Goal: Information Seeking & Learning: Learn about a topic

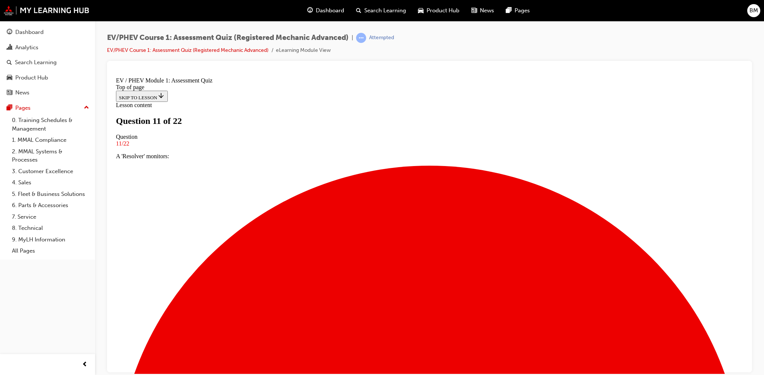
scroll to position [56, 0]
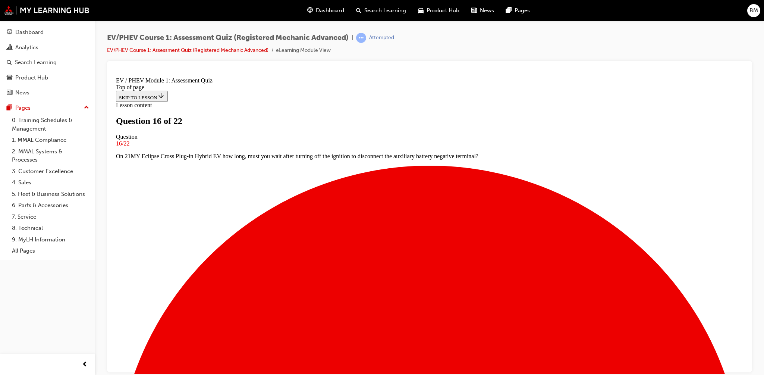
scroll to position [91, 0]
drag, startPoint x: 464, startPoint y: 219, endPoint x: 467, endPoint y: 222, distance: 4.0
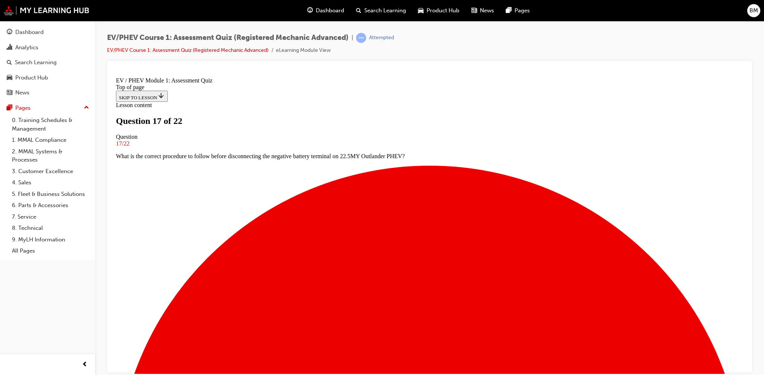
drag, startPoint x: 392, startPoint y: 281, endPoint x: 373, endPoint y: 312, distance: 36.9
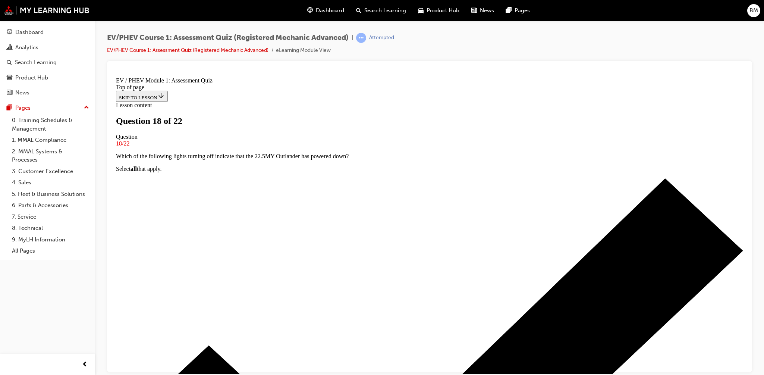
scroll to position [56, 0]
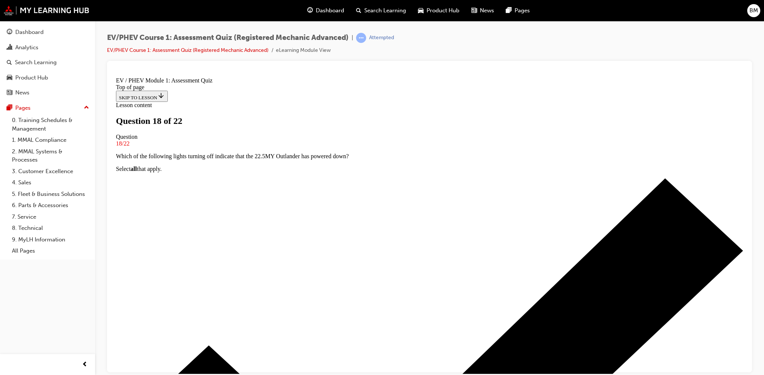
drag, startPoint x: 425, startPoint y: 333, endPoint x: 421, endPoint y: 336, distance: 4.9
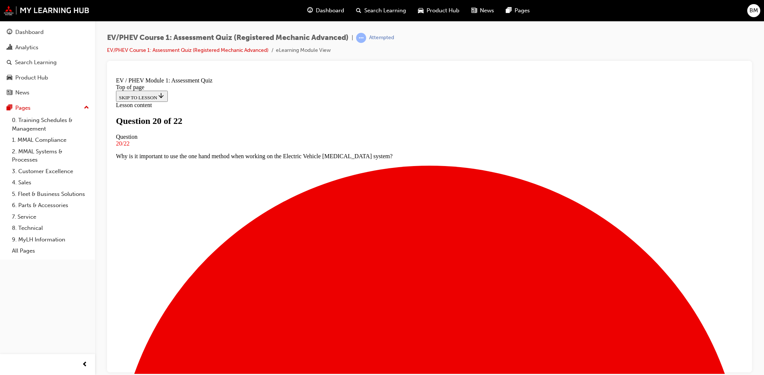
scroll to position [37, 0]
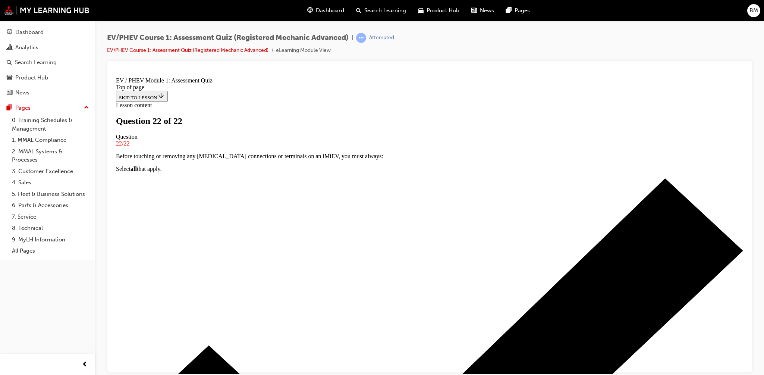
scroll to position [0, 0]
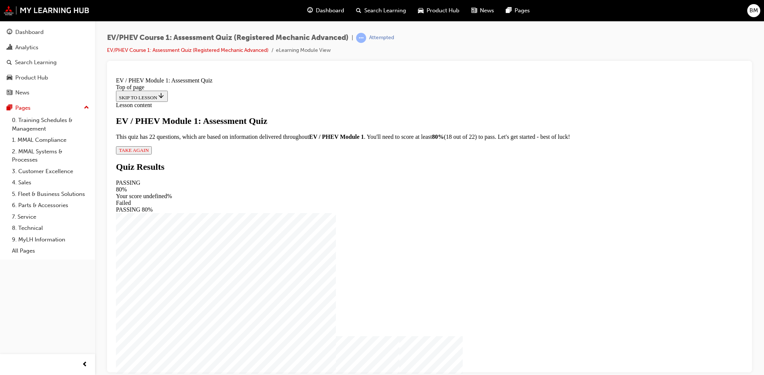
click at [149, 153] on span "TAKE AGAIN" at bounding box center [134, 150] width 30 height 6
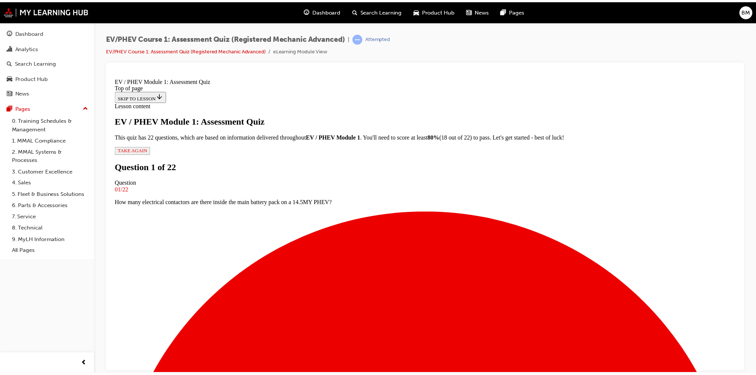
scroll to position [56, 0]
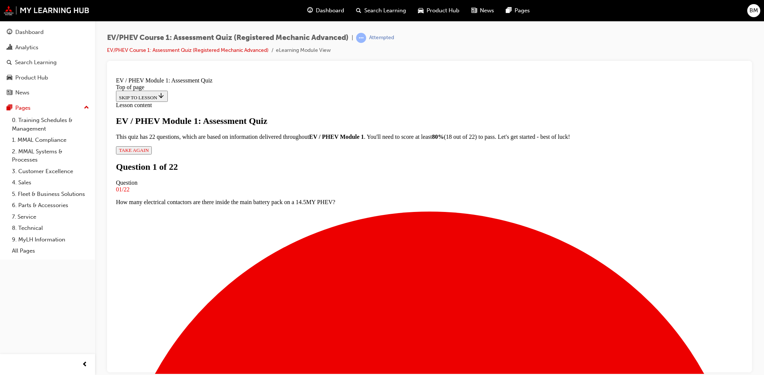
click at [323, 12] on span "Dashboard" at bounding box center [330, 10] width 28 height 9
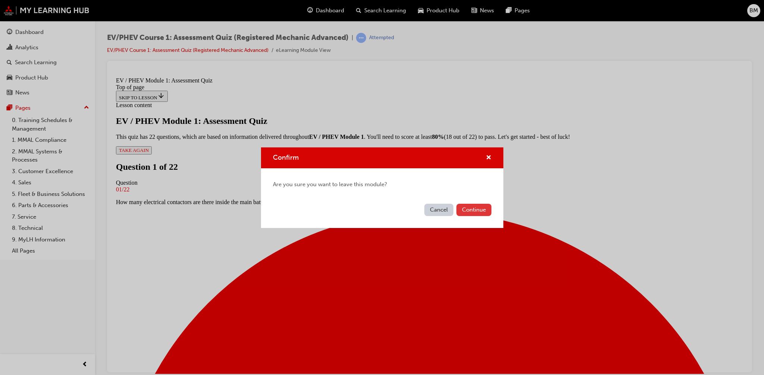
click at [465, 212] on button "Continue" at bounding box center [474, 210] width 35 height 12
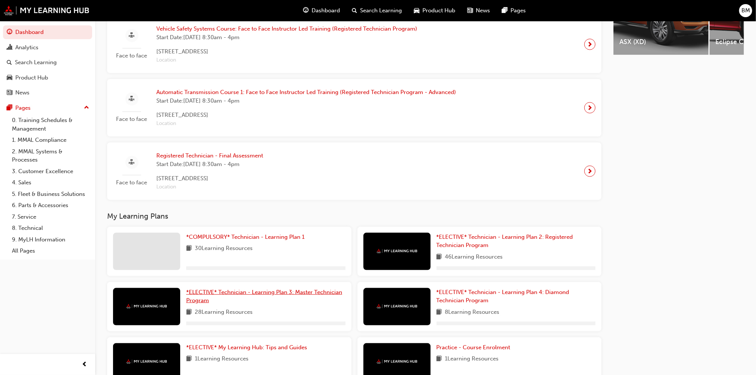
scroll to position [404, 0]
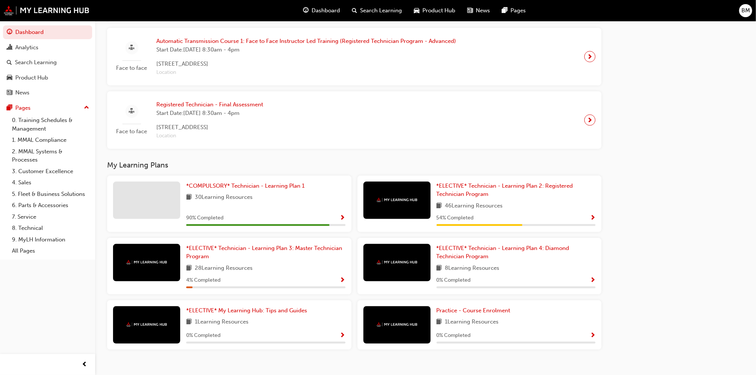
click at [342, 217] on span "Show Progress" at bounding box center [343, 218] width 6 height 7
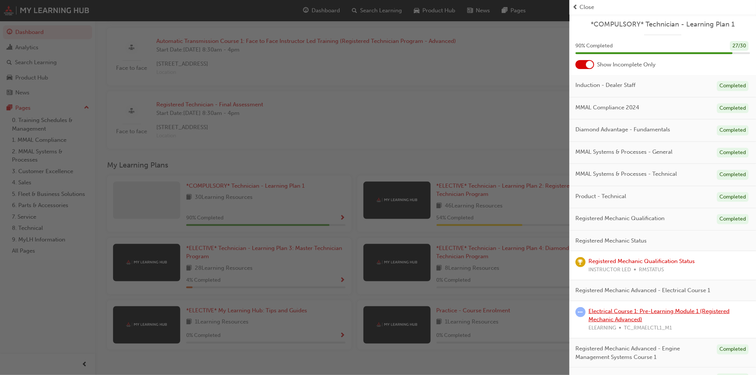
click at [616, 314] on link "Electrical Course 1: Pre-Learning Module 1 (Registered Mechanic Advanced)" at bounding box center [658, 315] width 141 height 15
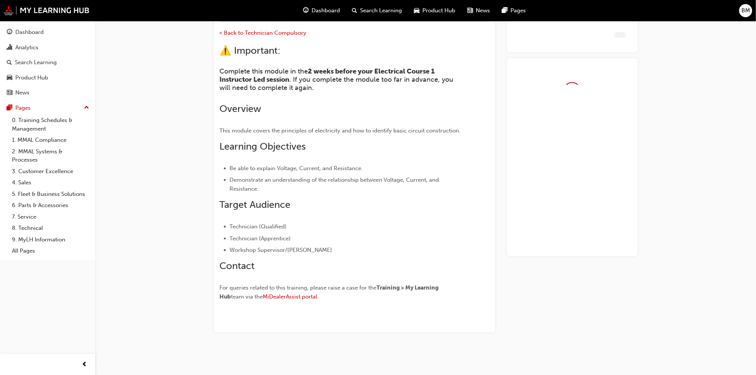
scroll to position [67, 0]
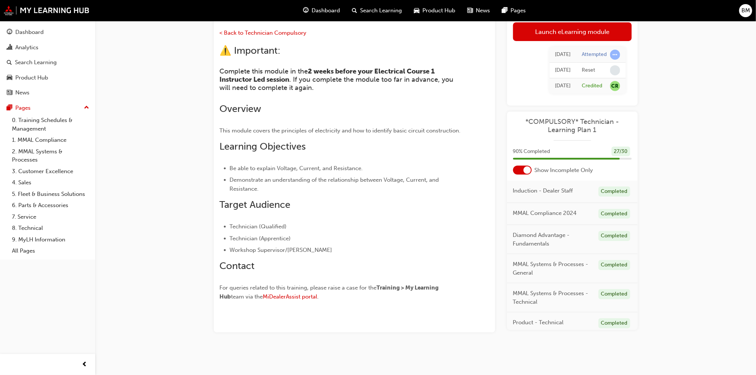
click at [327, 10] on span "Dashboard" at bounding box center [326, 10] width 28 height 9
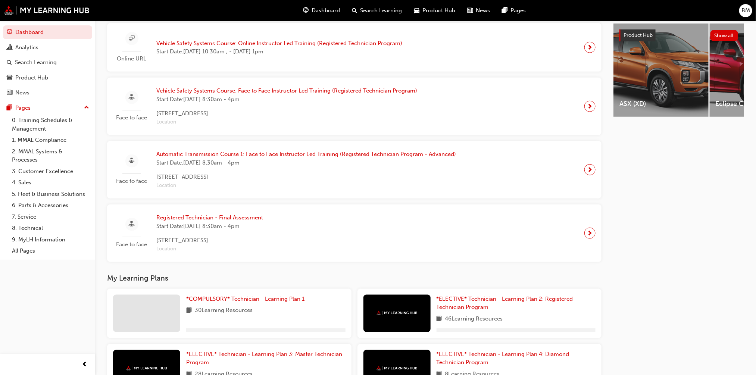
scroll to position [404, 0]
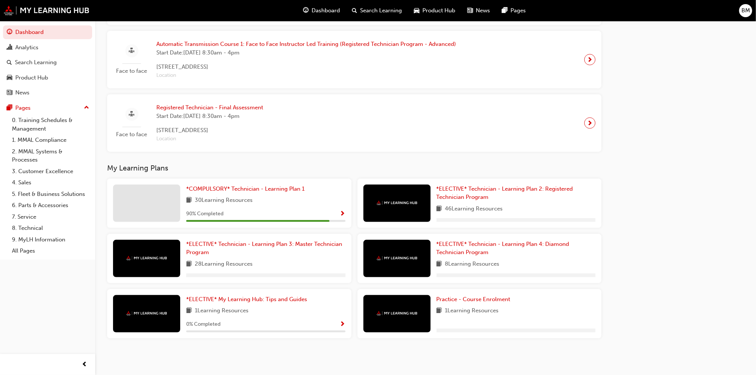
click at [342, 214] on span "Show Progress" at bounding box center [343, 214] width 6 height 7
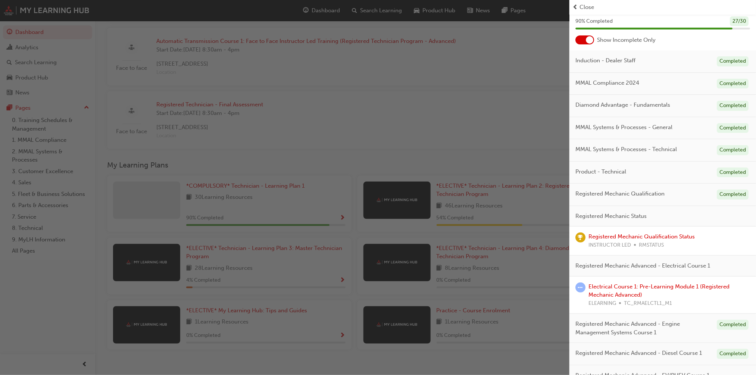
scroll to position [75, 0]
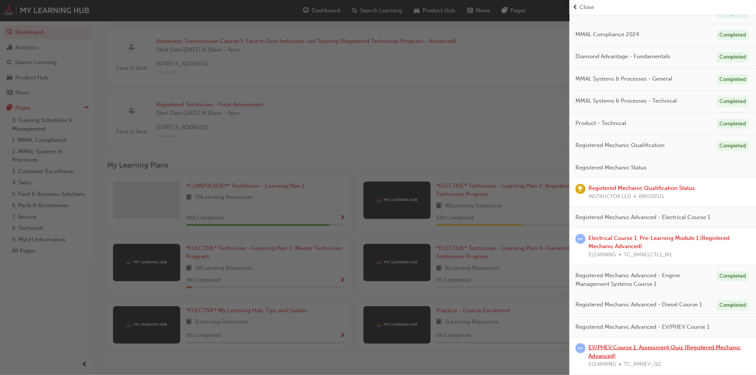
click at [649, 348] on link "EV/PHEV Course 1: Assessment Quiz (Registered Mechanic Advanced)" at bounding box center [664, 351] width 152 height 15
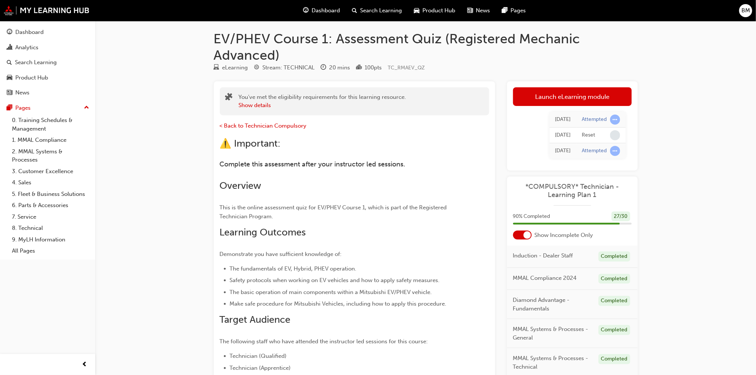
scroll to position [1, 0]
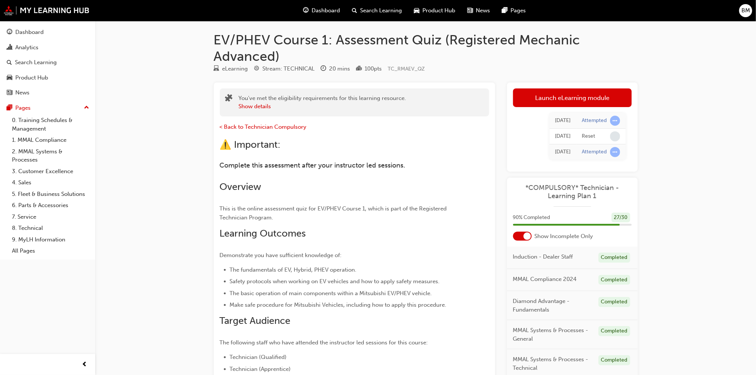
click at [558, 101] on link "Launch eLearning module" at bounding box center [572, 97] width 119 height 19
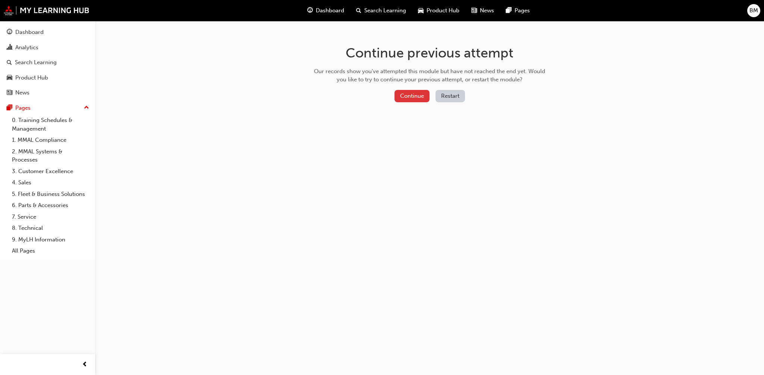
click at [418, 93] on button "Continue" at bounding box center [412, 96] width 35 height 12
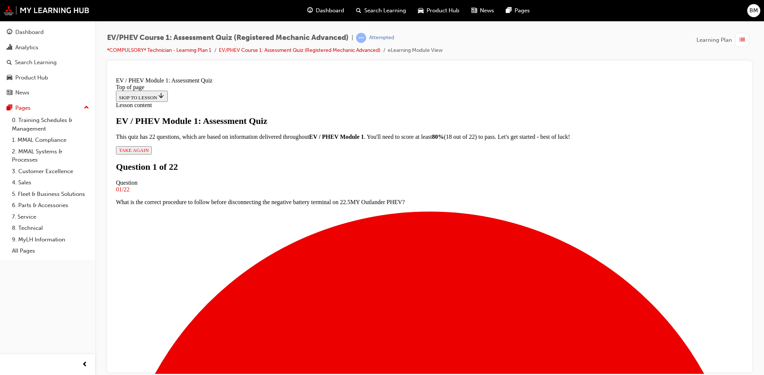
scroll to position [74, 0]
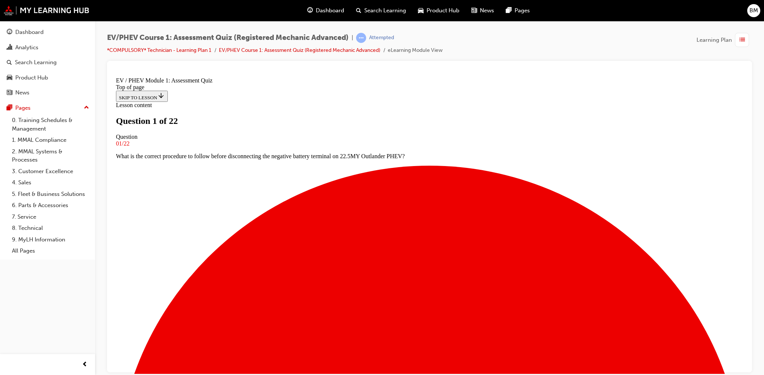
scroll to position [37, 0]
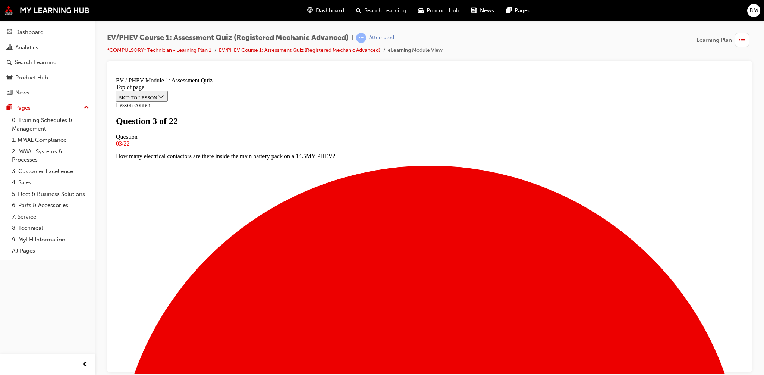
scroll to position [35, 0]
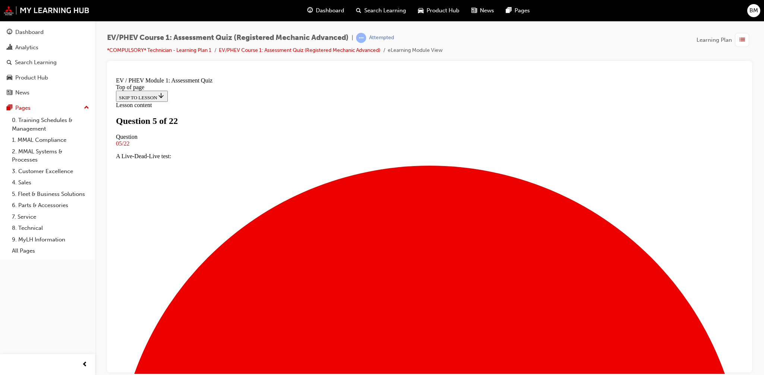
scroll to position [73, 0]
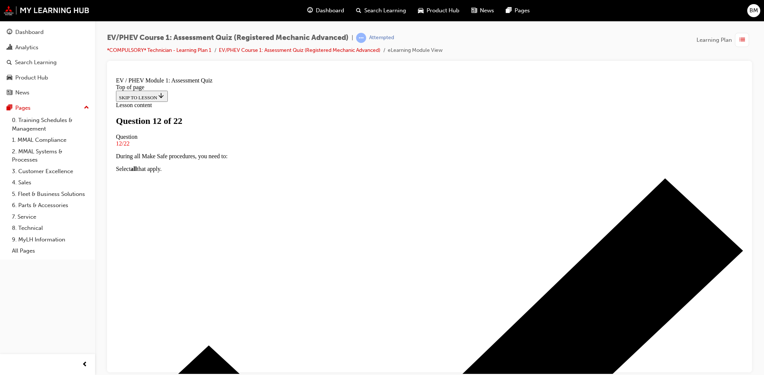
scroll to position [65, 0]
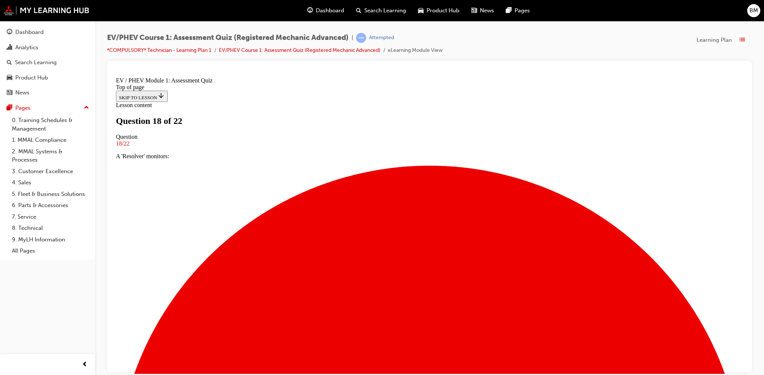
scroll to position [35, 0]
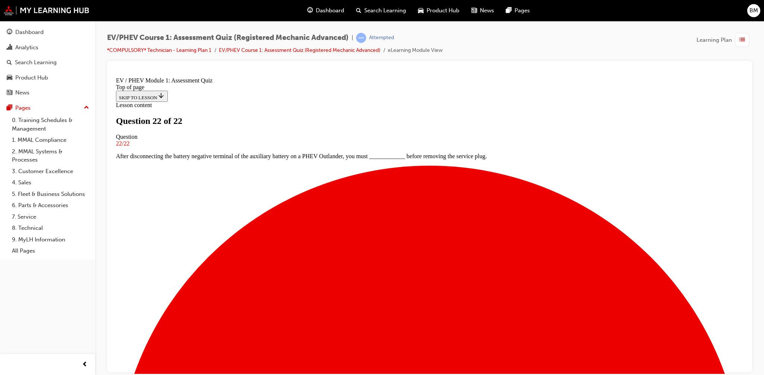
drag, startPoint x: 551, startPoint y: 159, endPoint x: 536, endPoint y: 169, distance: 17.9
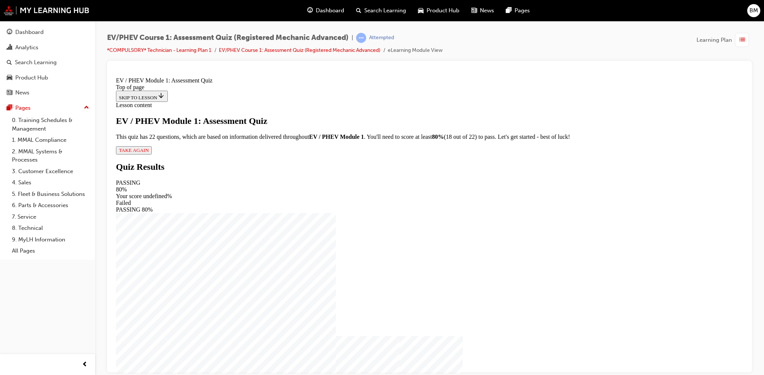
click at [745, 39] on span "list-icon" at bounding box center [743, 39] width 6 height 9
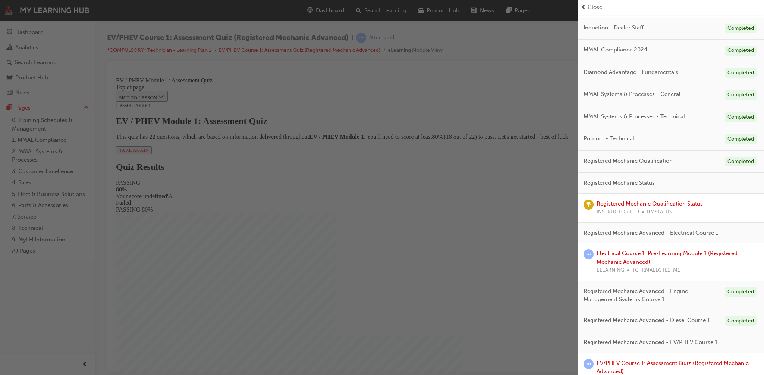
scroll to position [103, 0]
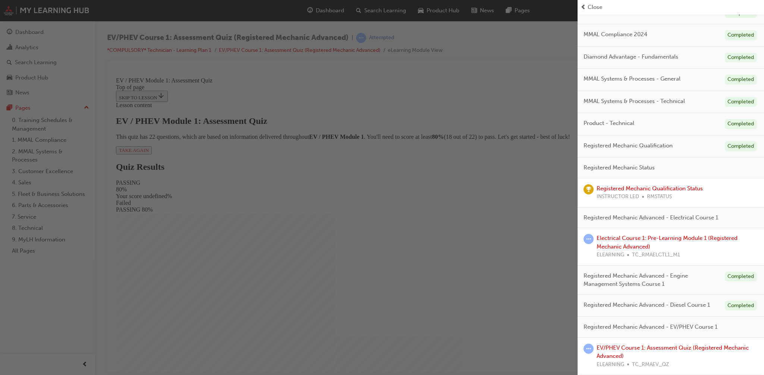
click at [637, 351] on div "EV/PHEV Course 1: Assessment Quiz (Registered Mechanic Advanced) ELEARNING TC_R…" at bounding box center [678, 356] width 162 height 25
click at [637, 345] on link "EV/PHEV Course 1: Assessment Quiz (Registered Mechanic Advanced)" at bounding box center [673, 351] width 152 height 15
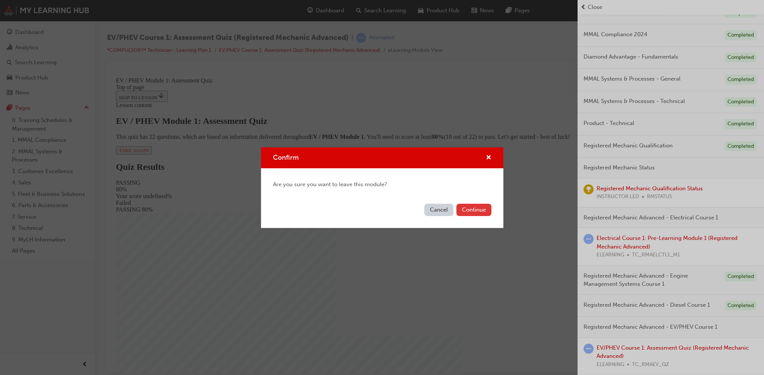
click at [461, 206] on button "Continue" at bounding box center [474, 210] width 35 height 12
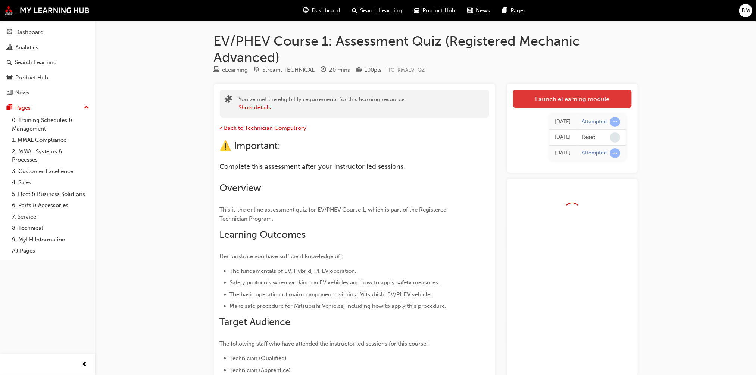
click at [555, 98] on link "Launch eLearning module" at bounding box center [572, 99] width 119 height 19
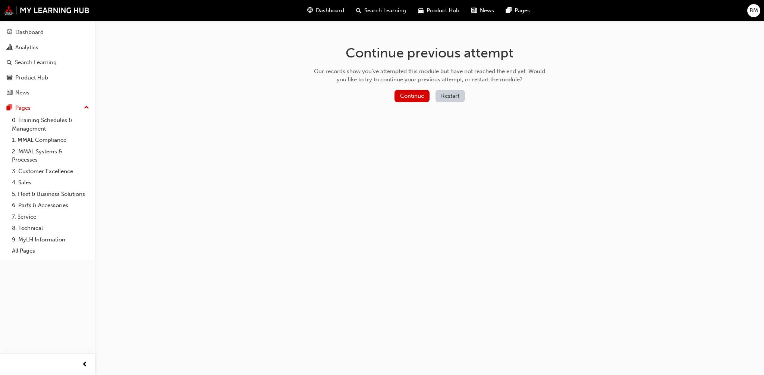
click at [457, 94] on button "Restart" at bounding box center [450, 96] width 29 height 12
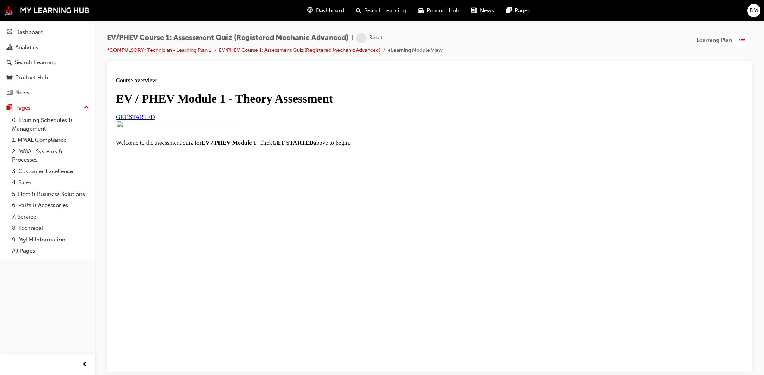
click at [155, 120] on span "GET STARTED" at bounding box center [135, 116] width 39 height 6
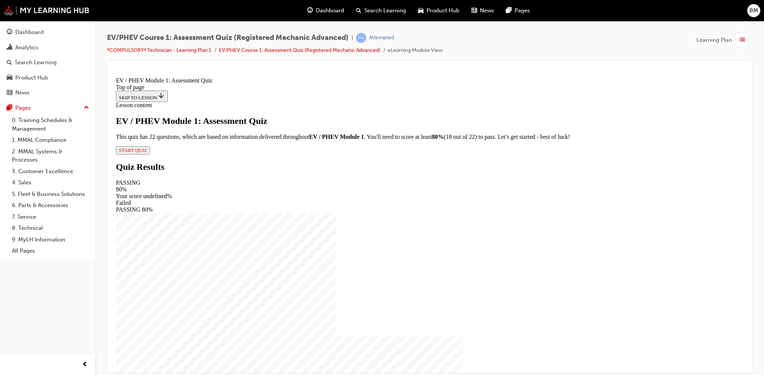
click at [323, 154] on div "EV / PHEV Module 1: Assessment Quiz This quiz has 22 questions, which are based…" at bounding box center [429, 135] width 627 height 38
click at [147, 153] on span "START QUIZ" at bounding box center [133, 150] width 28 height 6
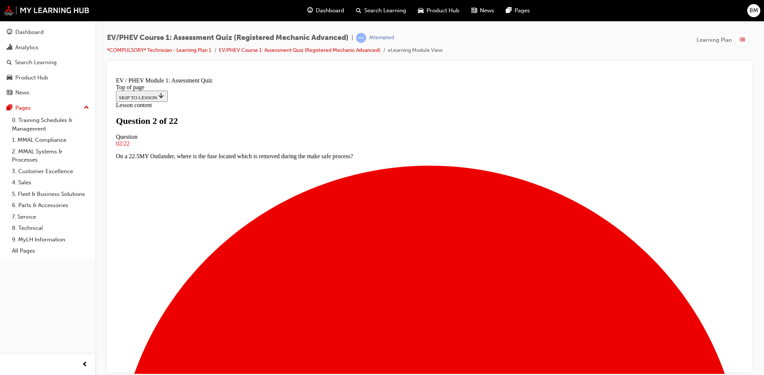
scroll to position [56, 0]
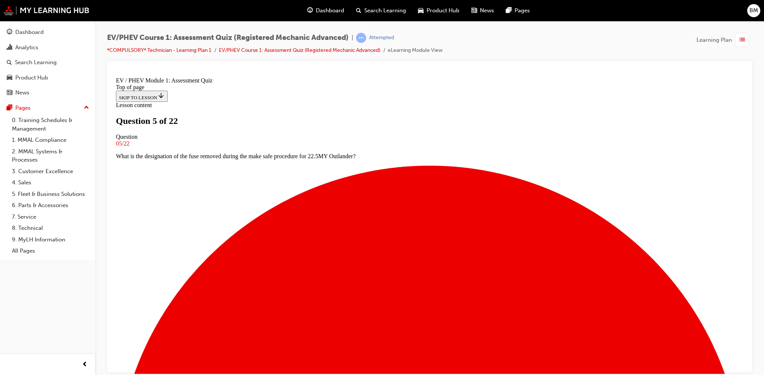
scroll to position [37, 0]
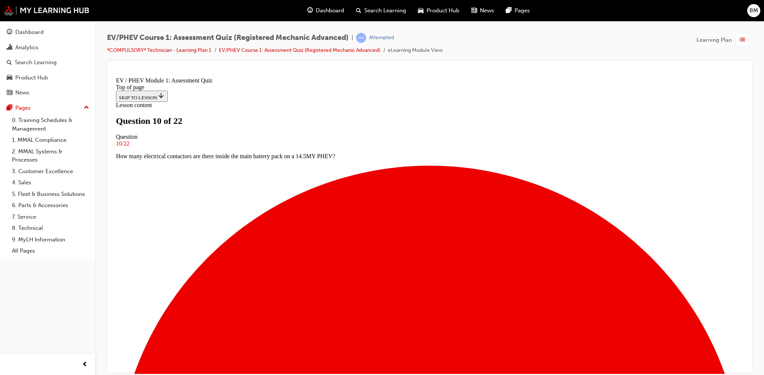
scroll to position [35, 0]
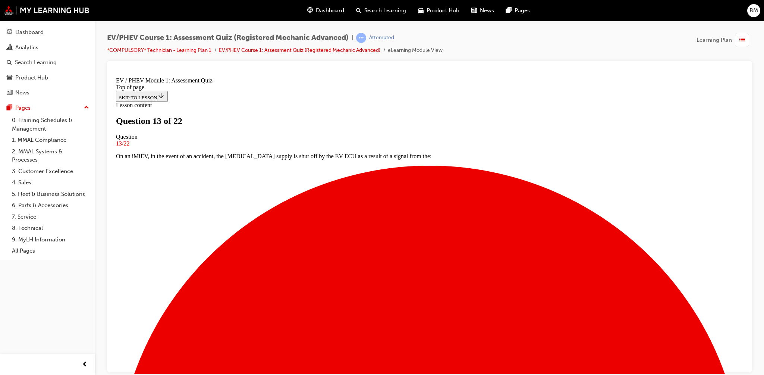
scroll to position [73, 0]
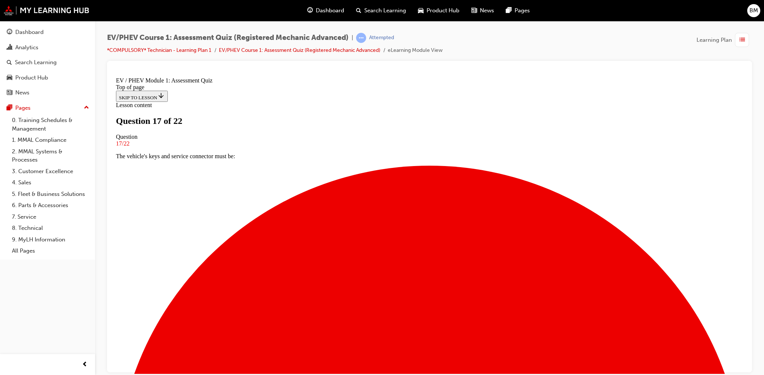
scroll to position [18, 0]
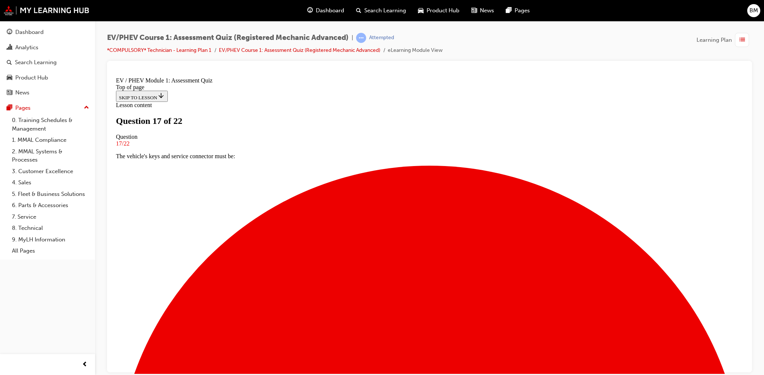
scroll to position [93, 0]
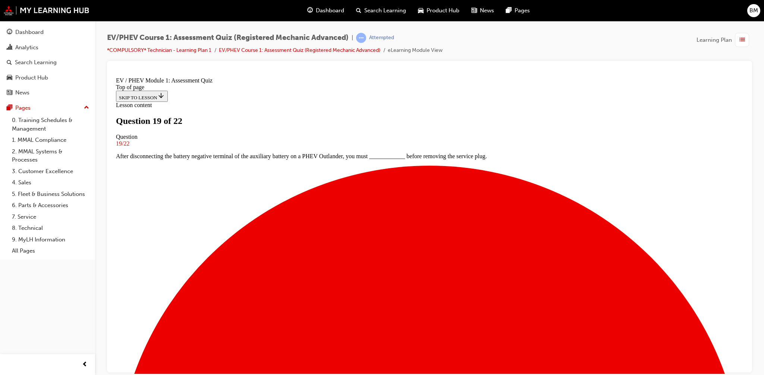
scroll to position [18, 0]
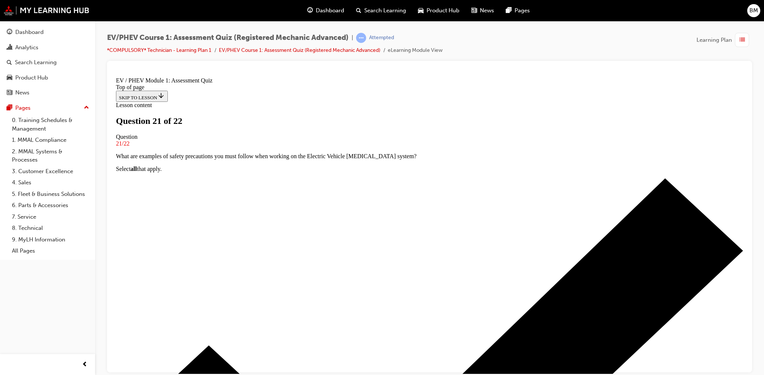
scroll to position [56, 0]
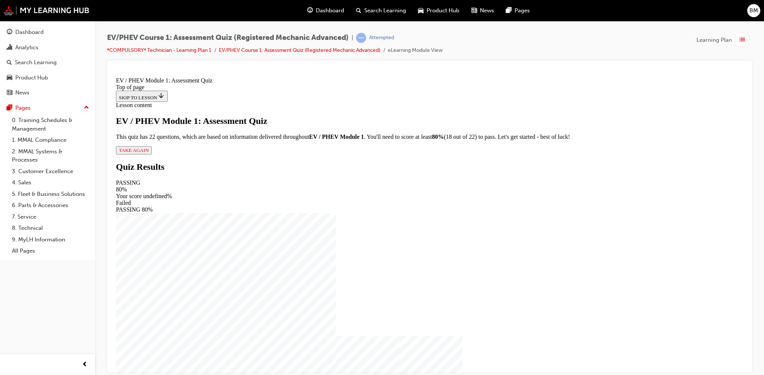
click at [152, 154] on button "TAKE AGAIN" at bounding box center [134, 150] width 36 height 8
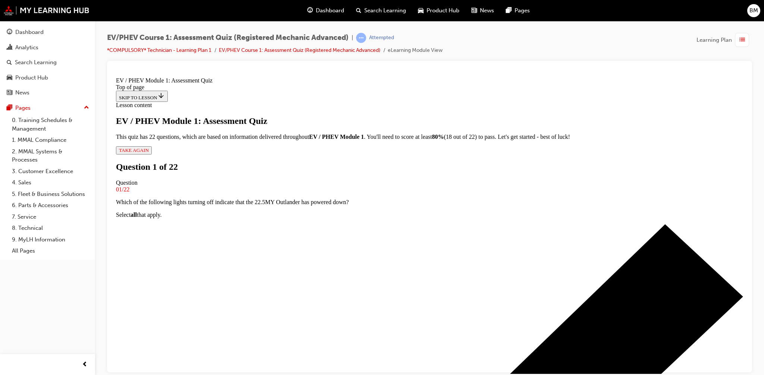
scroll to position [38, 0]
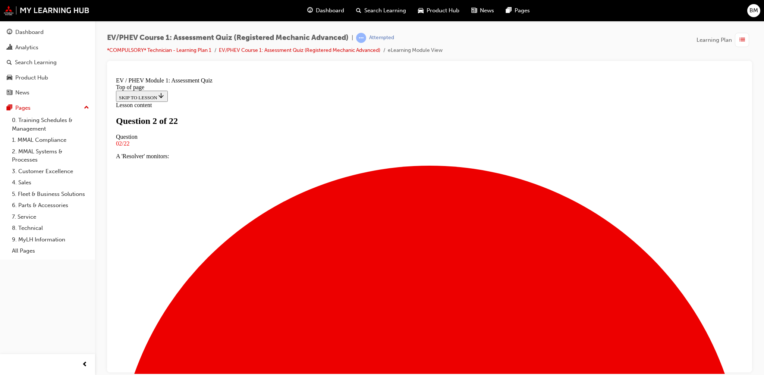
scroll to position [94, 0]
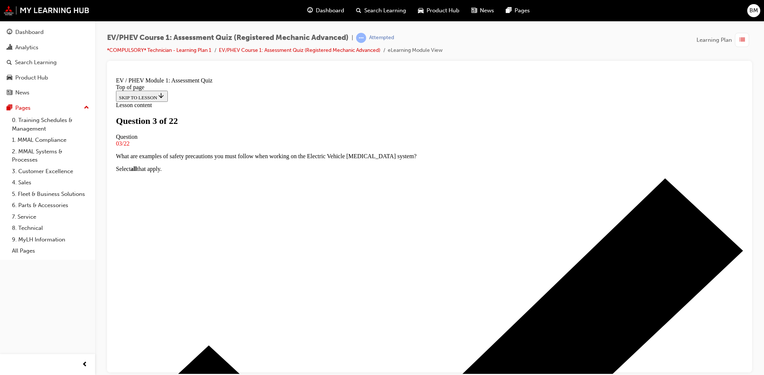
scroll to position [18, 0]
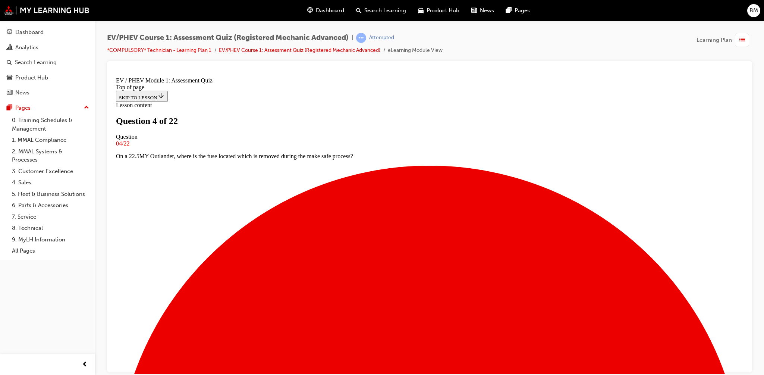
scroll to position [37, 0]
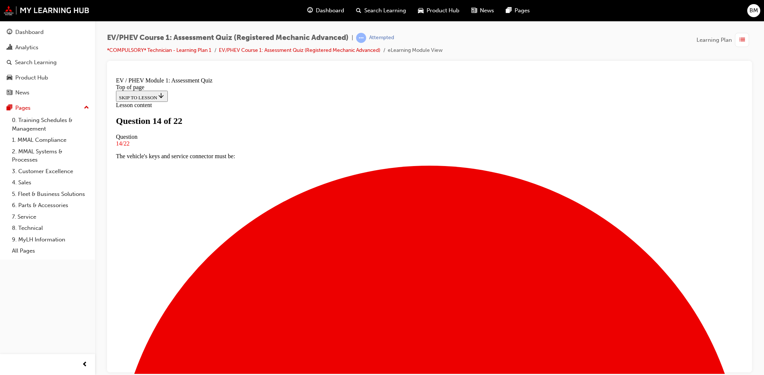
scroll to position [93, 0]
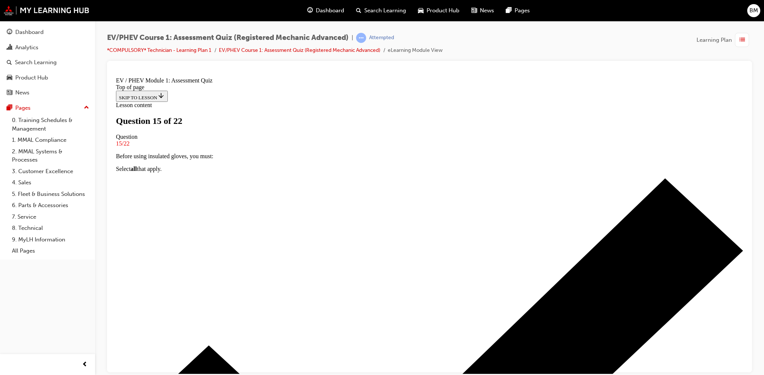
scroll to position [37, 0]
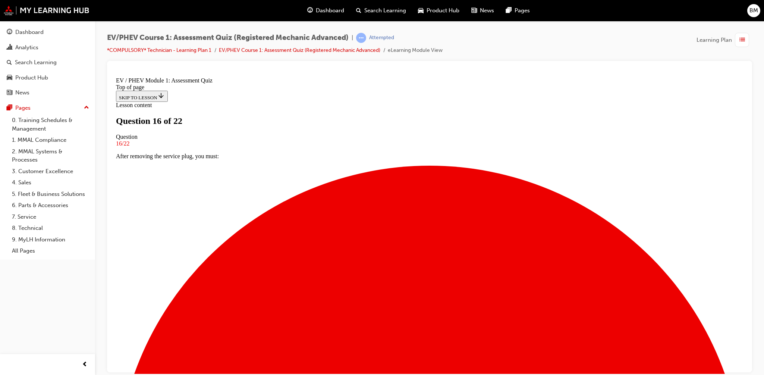
scroll to position [35, 0]
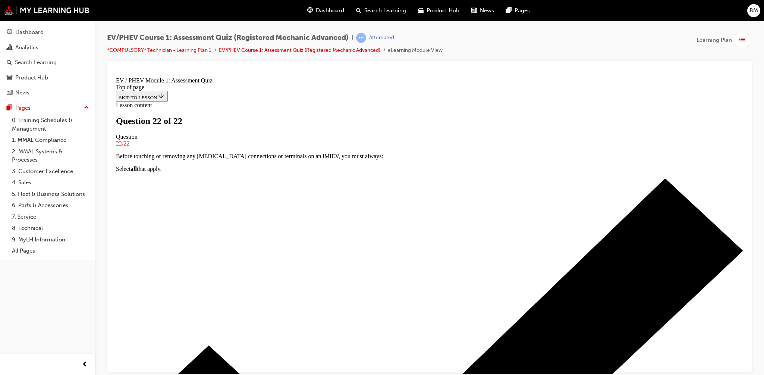
scroll to position [73, 0]
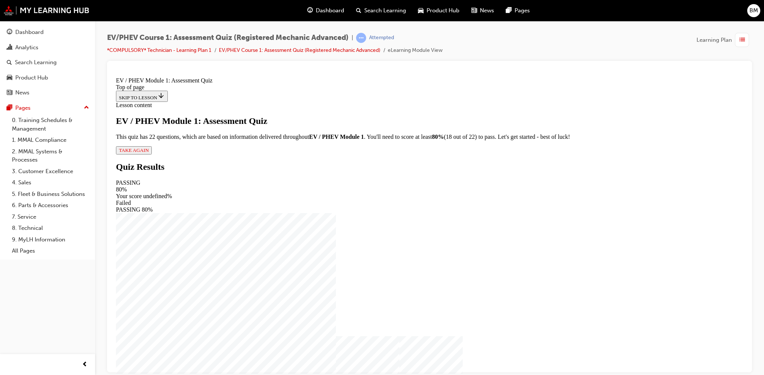
click at [331, 154] on div "EV / PHEV Module 1: Assessment Quiz This quiz has 22 questions, which are based…" at bounding box center [429, 135] width 627 height 38
click at [149, 153] on span "TAKE AGAIN" at bounding box center [134, 150] width 30 height 6
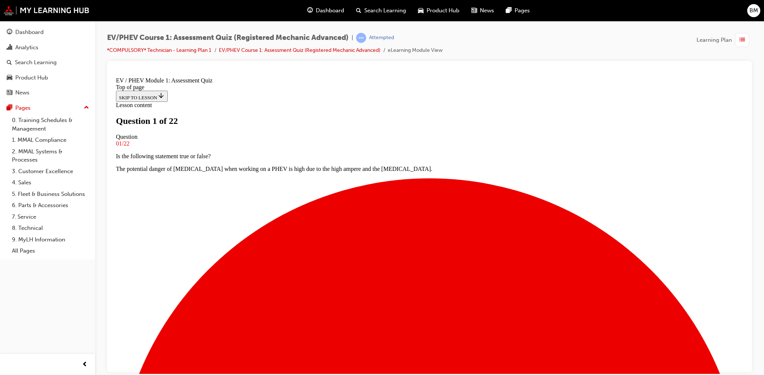
scroll to position [19, 0]
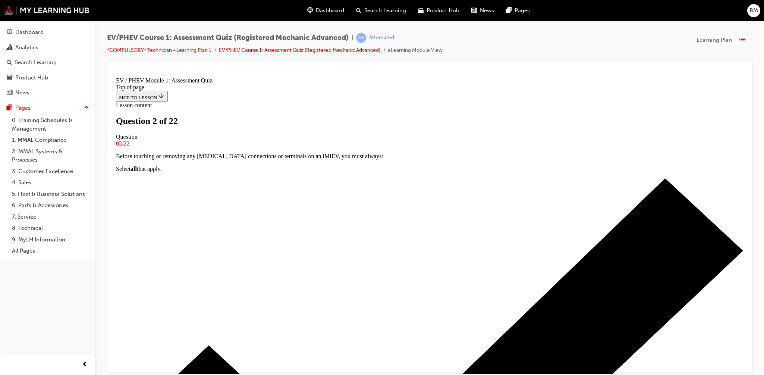
scroll to position [75, 0]
drag, startPoint x: 438, startPoint y: 337, endPoint x: 434, endPoint y: 338, distance: 3.9
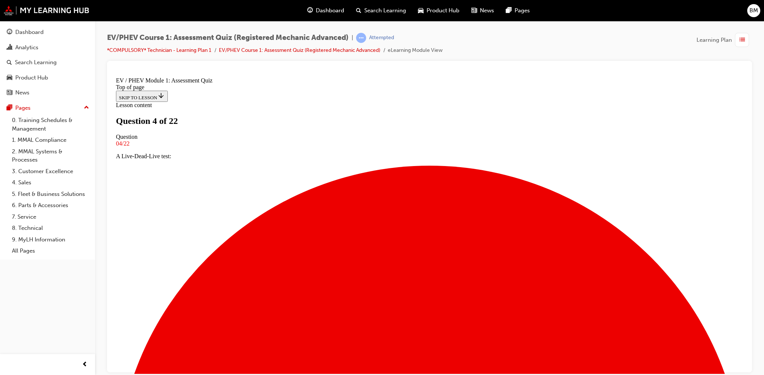
drag, startPoint x: 406, startPoint y: 263, endPoint x: 408, endPoint y: 244, distance: 18.8
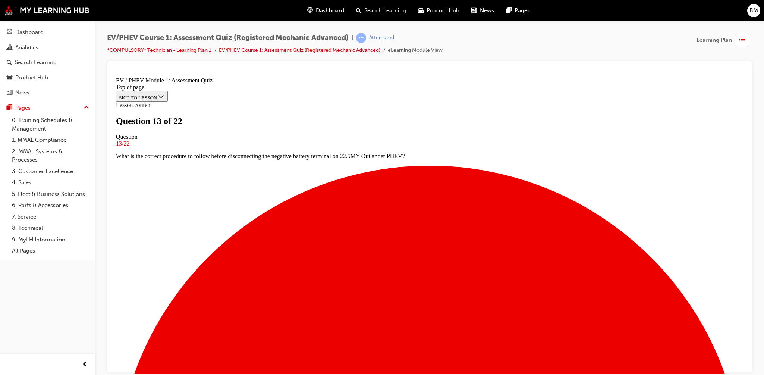
drag, startPoint x: 405, startPoint y: 191, endPoint x: 486, endPoint y: 191, distance: 80.6
drag, startPoint x: 414, startPoint y: 189, endPoint x: 466, endPoint y: 182, distance: 51.6
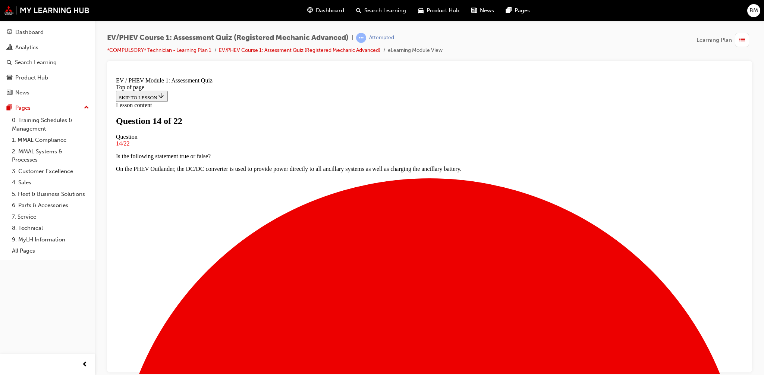
scroll to position [54, 0]
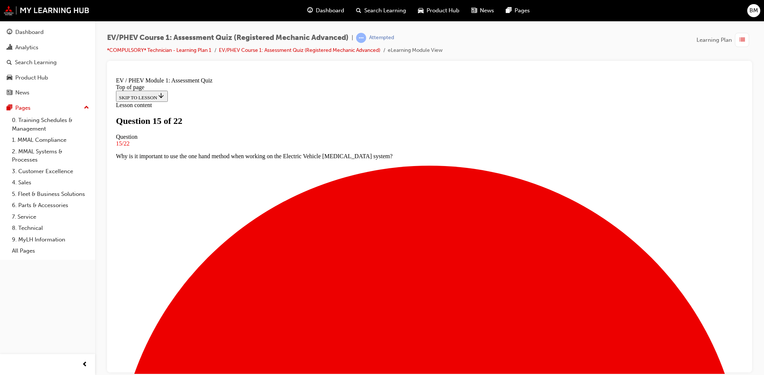
scroll to position [56, 0]
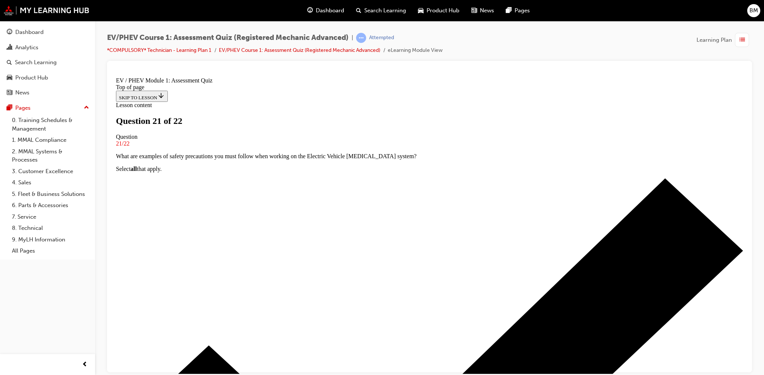
scroll to position [18, 0]
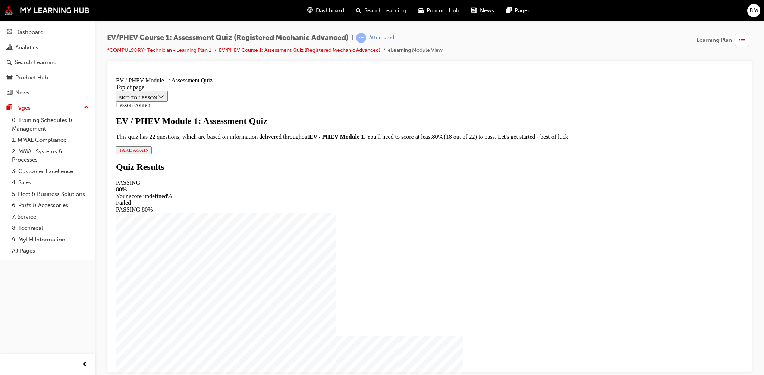
scroll to position [0, 0]
click at [149, 153] on span "TAKE AGAIN" at bounding box center [134, 150] width 30 height 6
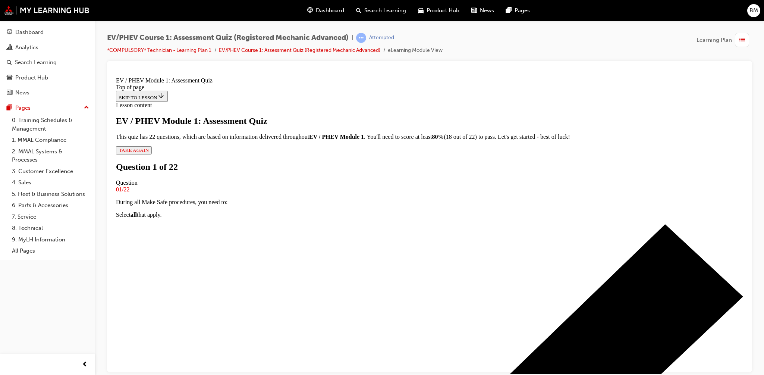
scroll to position [38, 0]
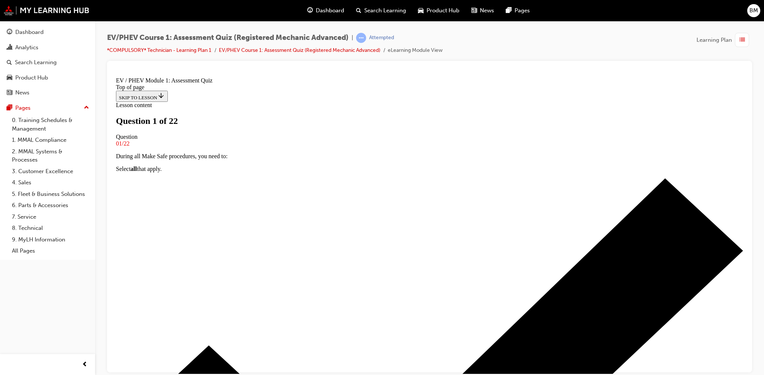
scroll to position [56, 0]
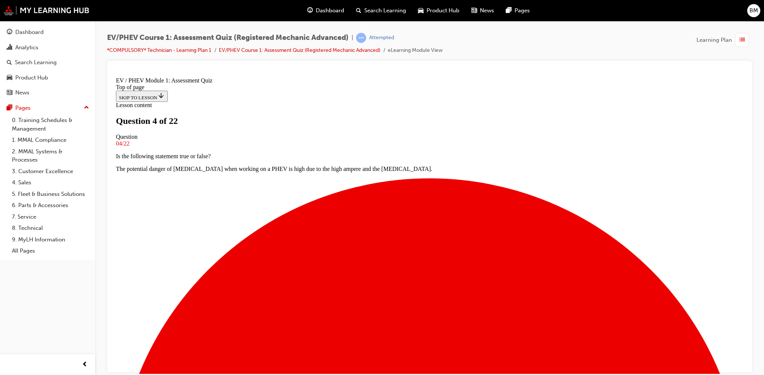
drag, startPoint x: 375, startPoint y: 272, endPoint x: 376, endPoint y: 281, distance: 9.0
drag, startPoint x: 431, startPoint y: 184, endPoint x: 428, endPoint y: 187, distance: 4.8
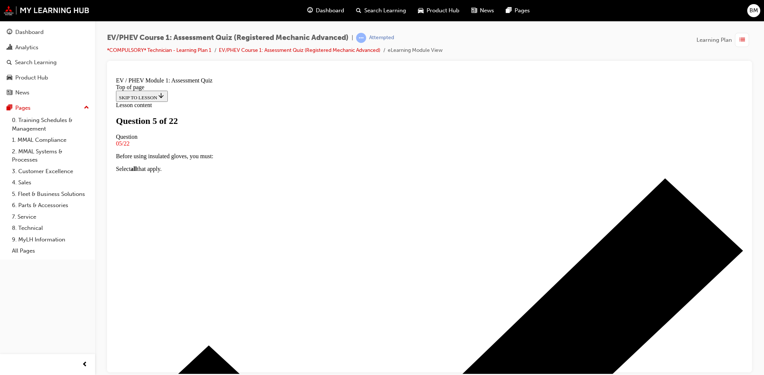
drag, startPoint x: 374, startPoint y: 190, endPoint x: 360, endPoint y: 209, distance: 23.5
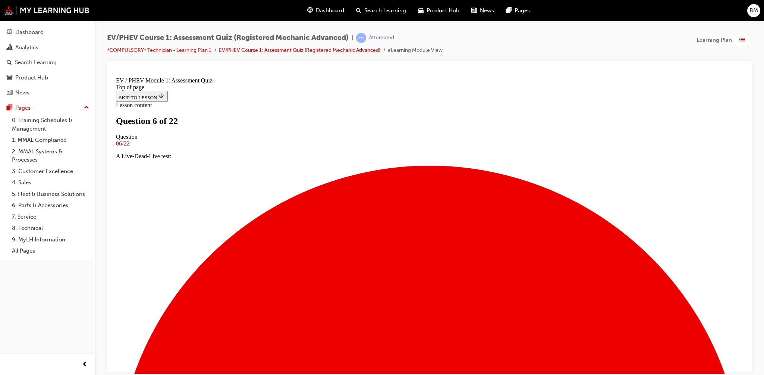
drag, startPoint x: 363, startPoint y: 231, endPoint x: 369, endPoint y: 229, distance: 6.8
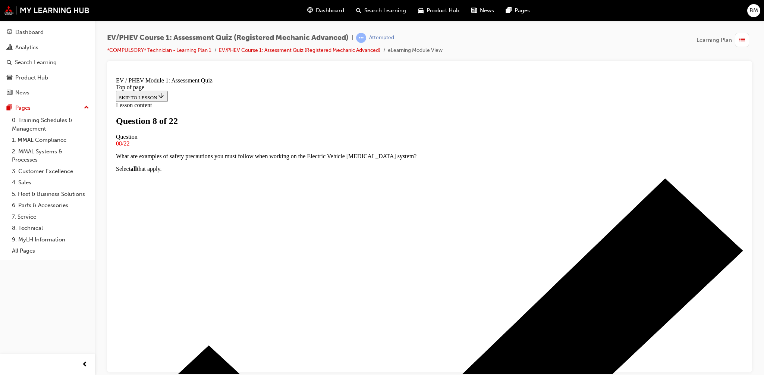
scroll to position [13, 0]
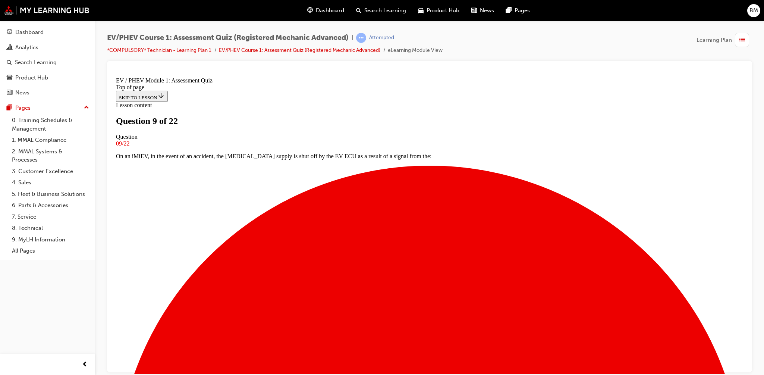
scroll to position [32, 0]
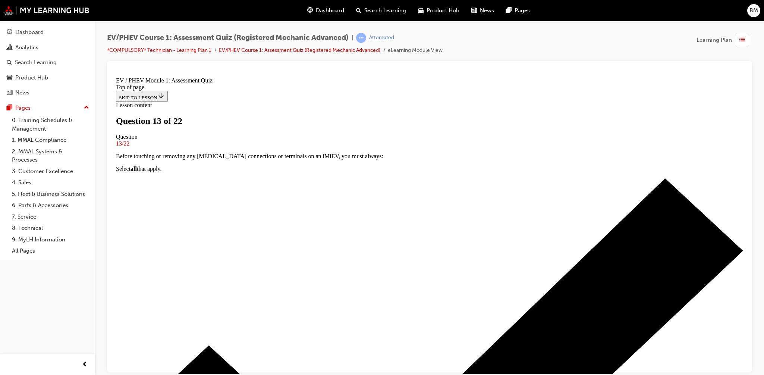
scroll to position [32, 0]
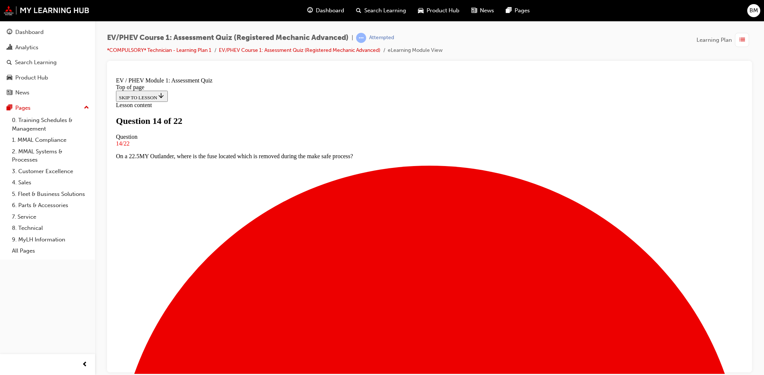
drag, startPoint x: 431, startPoint y: 306, endPoint x: 436, endPoint y: 300, distance: 7.4
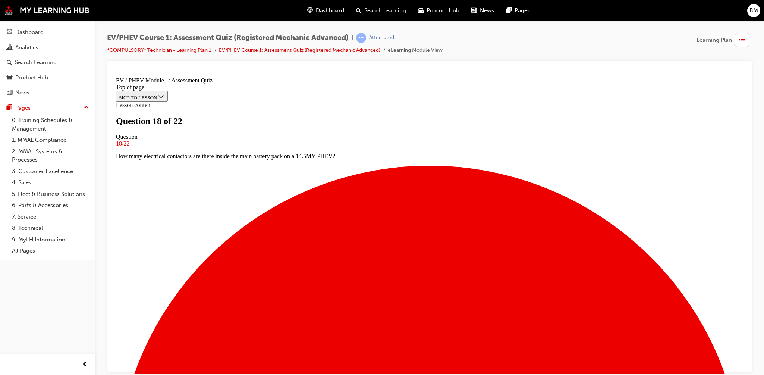
click at [582, 41] on div "EV/PHEV Course 1: Assessment Quiz (Registered Mechanic Advanced) | Attempted *C…" at bounding box center [429, 47] width 645 height 28
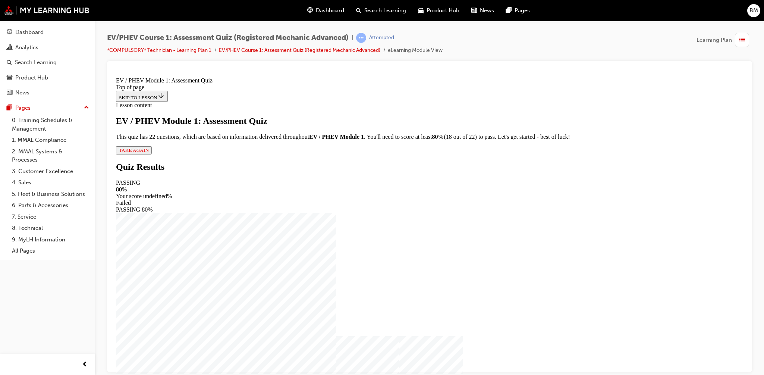
click at [149, 153] on span "TAKE AGAIN" at bounding box center [134, 150] width 30 height 6
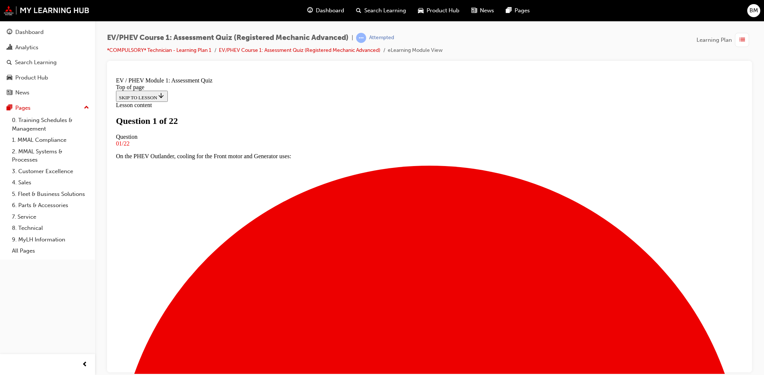
scroll to position [75, 0]
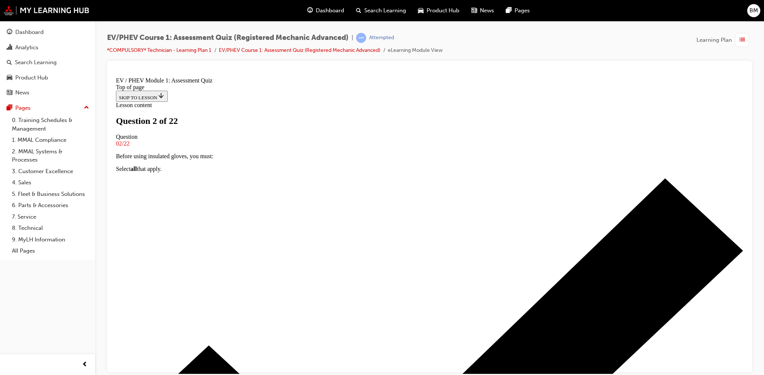
scroll to position [0, 0]
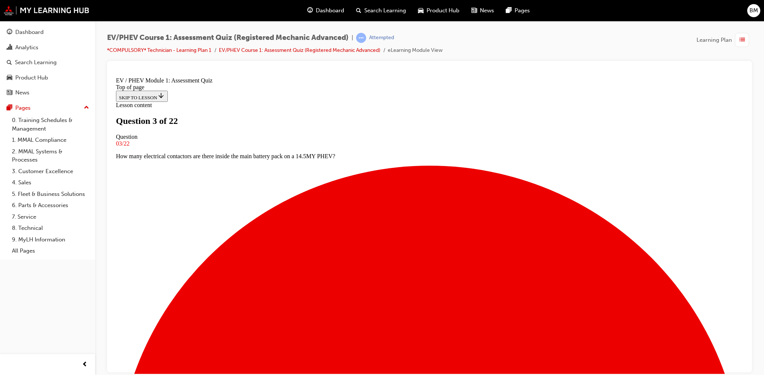
scroll to position [37, 0]
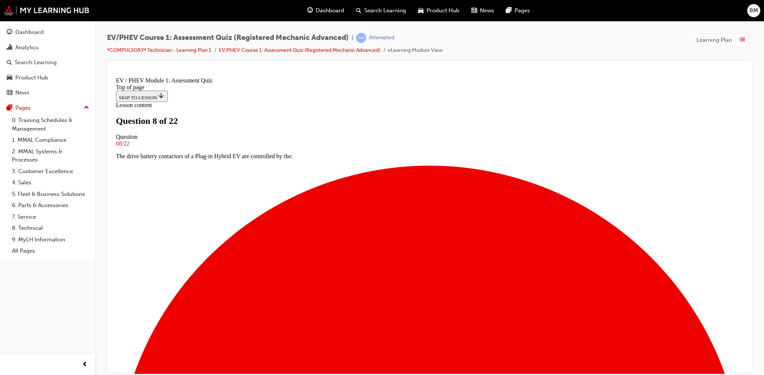
scroll to position [64, 0]
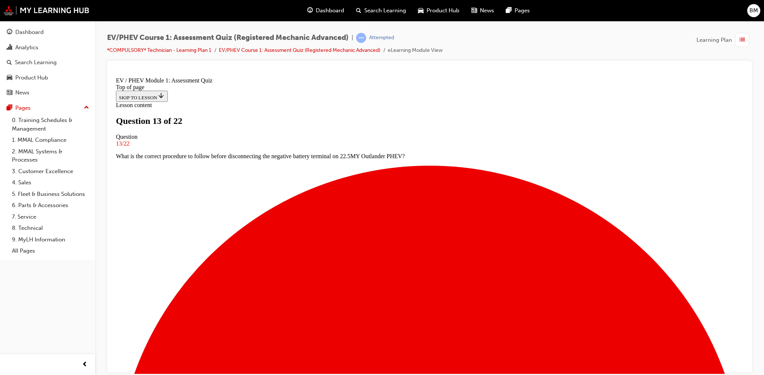
scroll to position [74, 0]
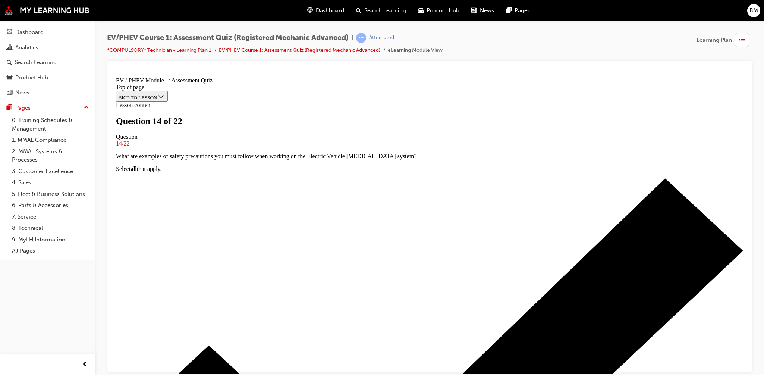
scroll to position [56, 0]
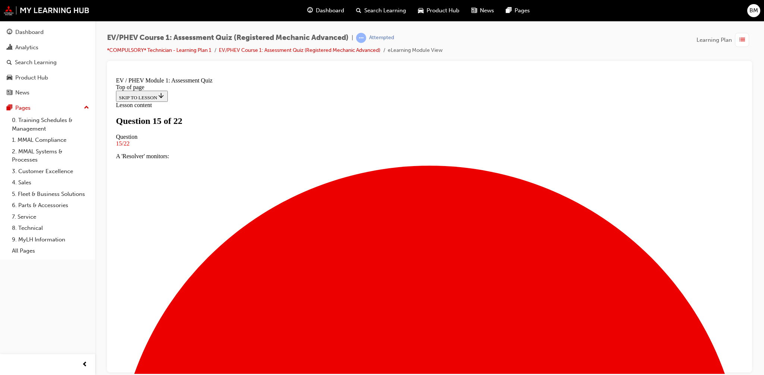
drag, startPoint x: 372, startPoint y: 256, endPoint x: 368, endPoint y: 247, distance: 10.0
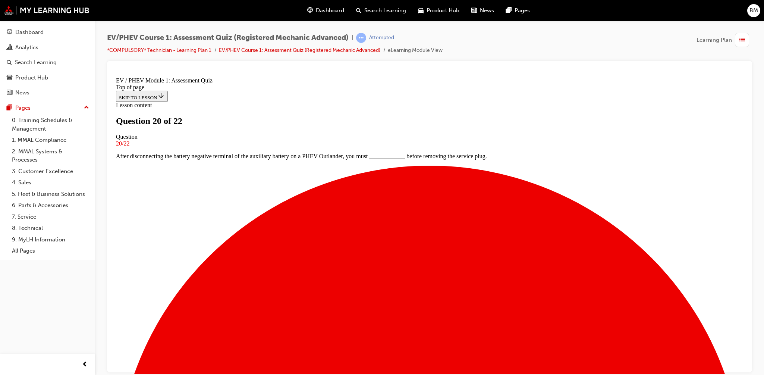
scroll to position [35, 0]
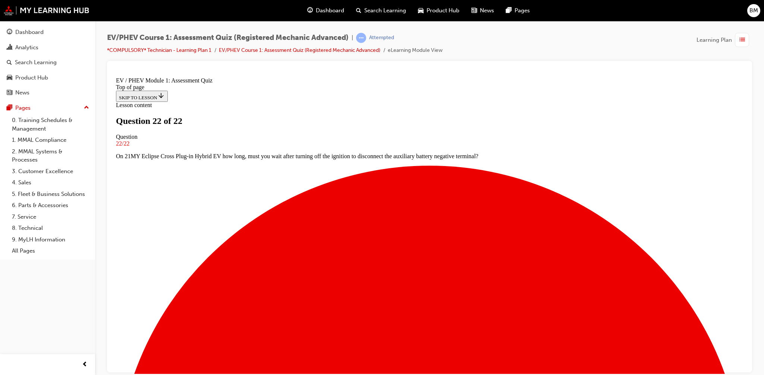
scroll to position [83, 0]
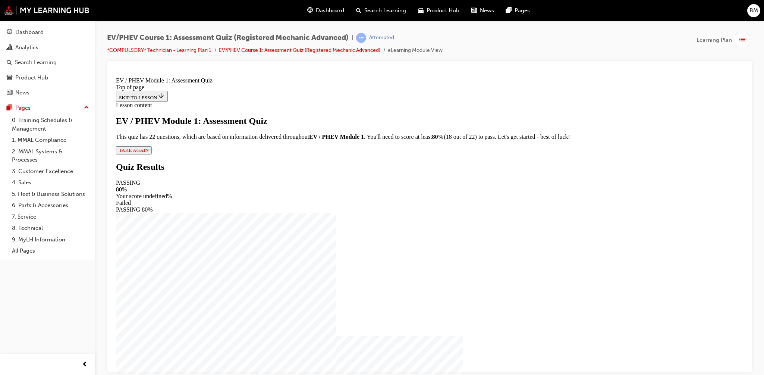
click at [149, 153] on span "TAKE AGAIN" at bounding box center [134, 150] width 30 height 6
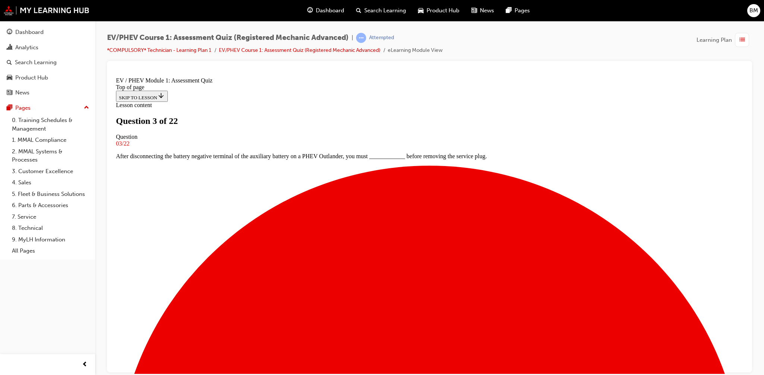
scroll to position [35, 0]
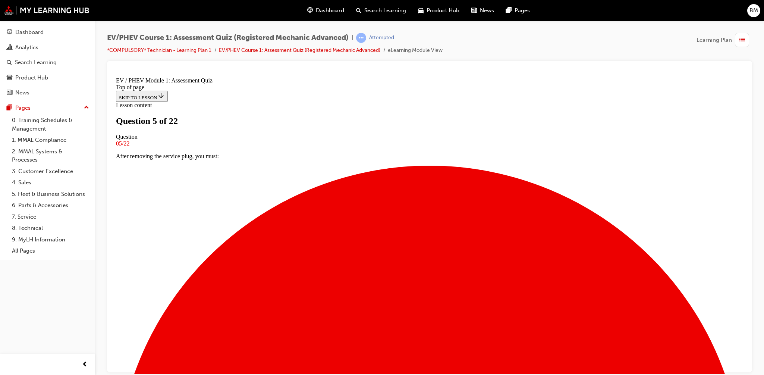
scroll to position [54, 0]
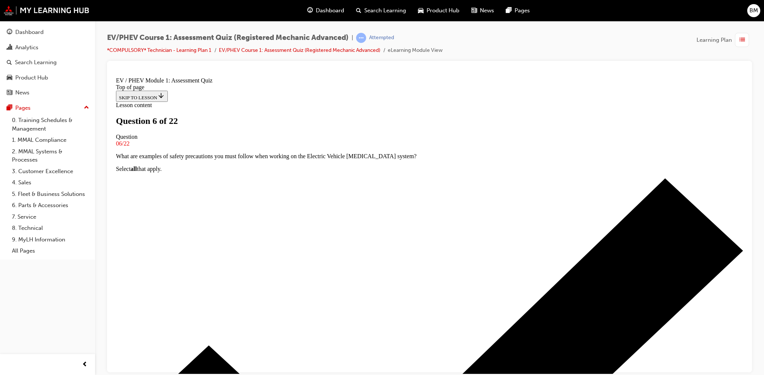
scroll to position [56, 0]
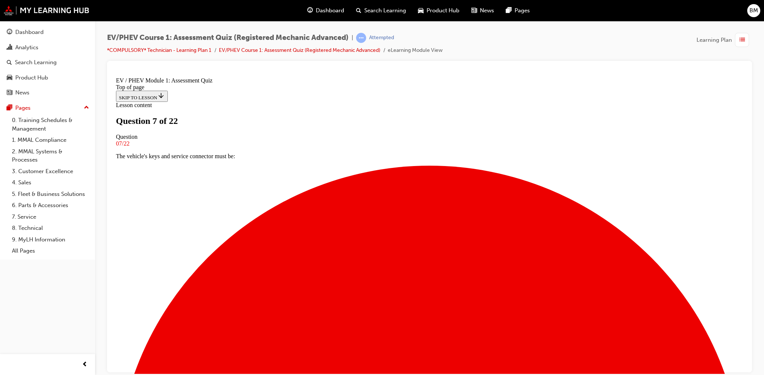
drag, startPoint x: 428, startPoint y: 344, endPoint x: 411, endPoint y: 335, distance: 19.4
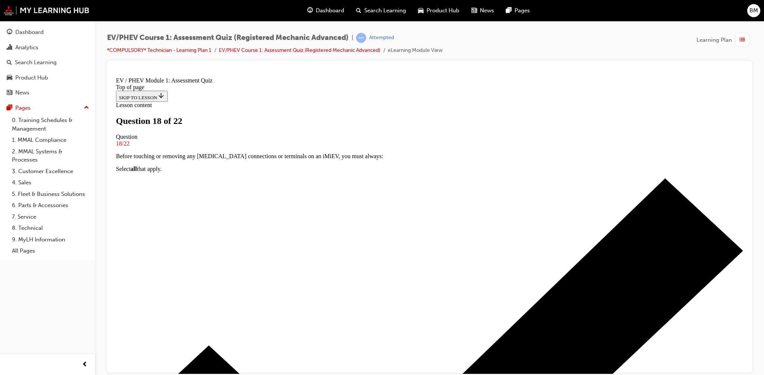
drag, startPoint x: 426, startPoint y: 374, endPoint x: 313, endPoint y: 298, distance: 136.5
click at [426, 374] on div "EV/PHEV Course 1: Assessment Quiz (Registered Mechanic Advanced) | Attempted *C…" at bounding box center [382, 187] width 764 height 375
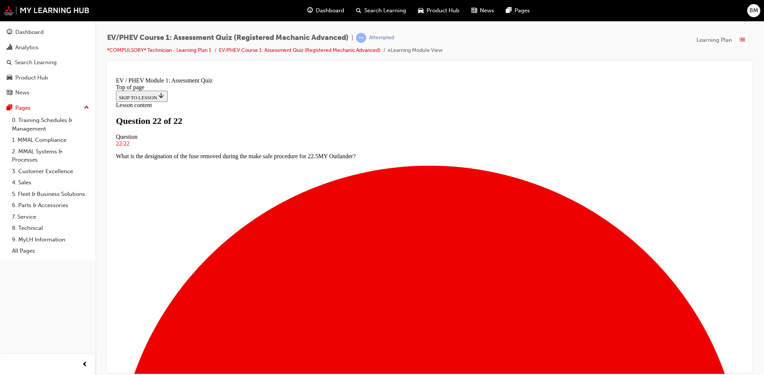
scroll to position [83, 0]
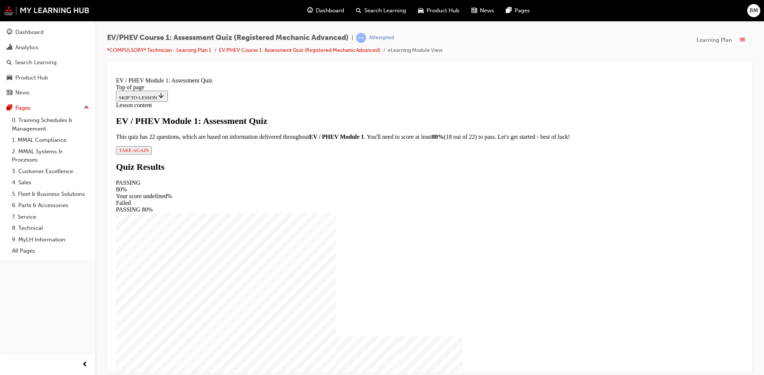
scroll to position [0, 0]
click at [327, 154] on div "EV / PHEV Module 1: Assessment Quiz This quiz has 22 questions, which are based…" at bounding box center [429, 135] width 627 height 38
click at [149, 153] on span "TAKE AGAIN" at bounding box center [134, 150] width 30 height 6
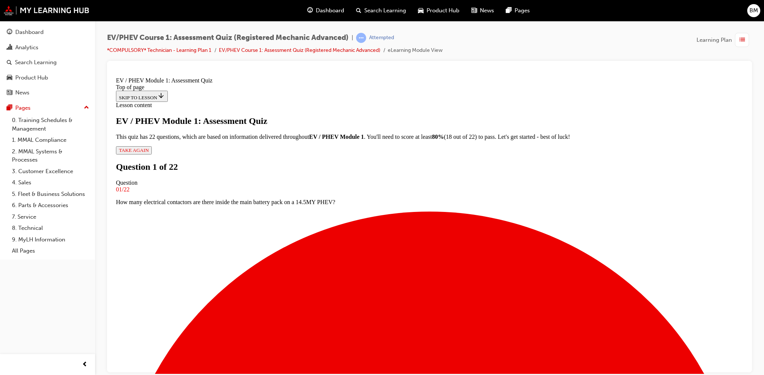
click at [382, 41] on div "Attempted" at bounding box center [381, 37] width 25 height 7
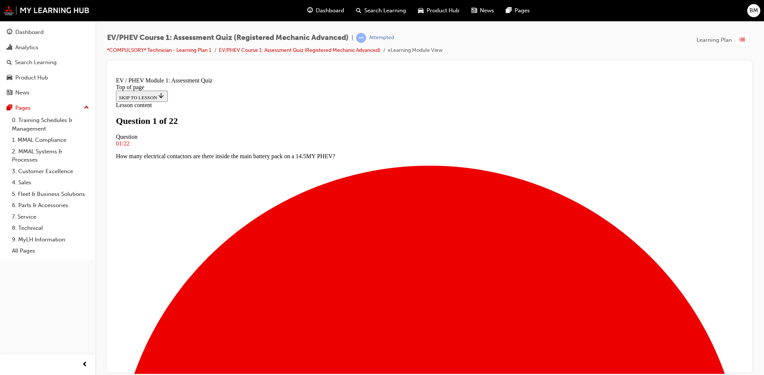
scroll to position [56, 0]
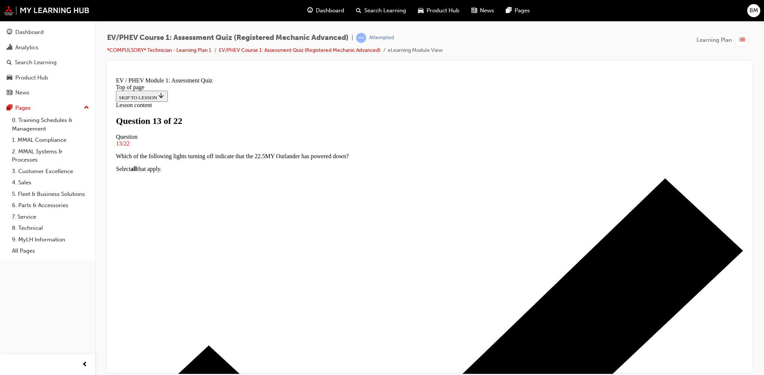
scroll to position [94, 0]
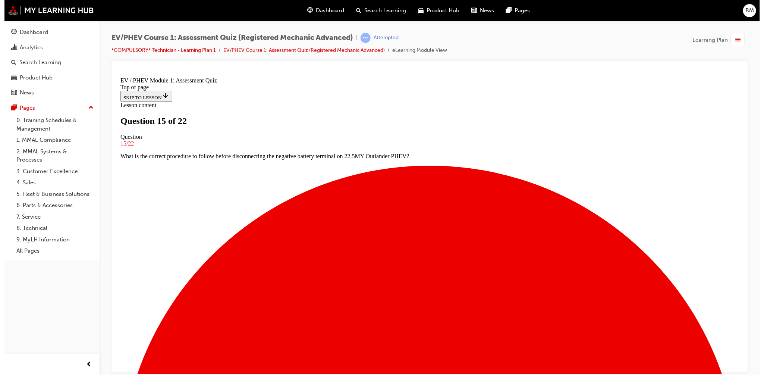
scroll to position [56, 0]
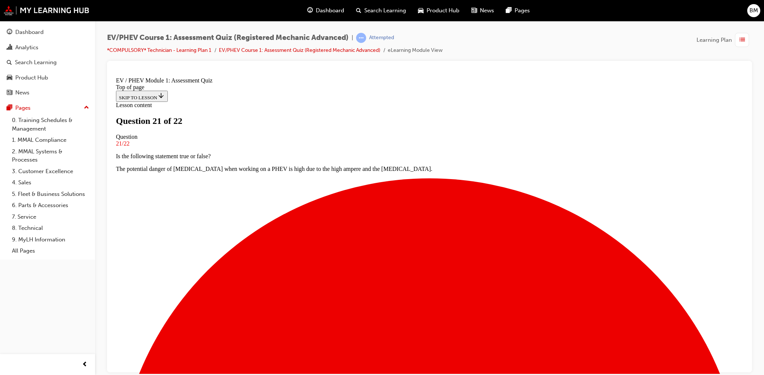
scroll to position [72, 0]
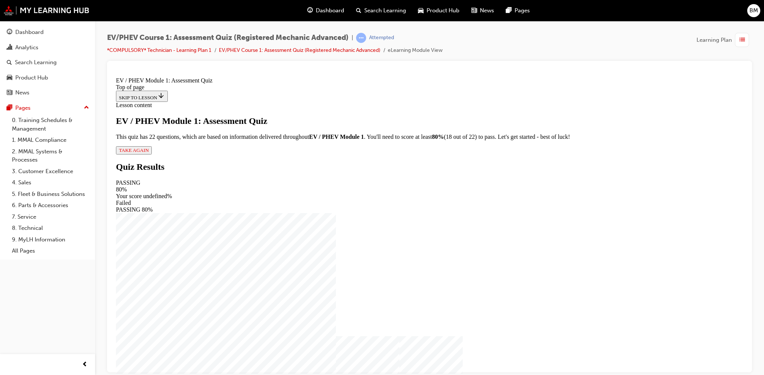
click at [149, 153] on span "TAKE AGAIN" at bounding box center [134, 150] width 30 height 6
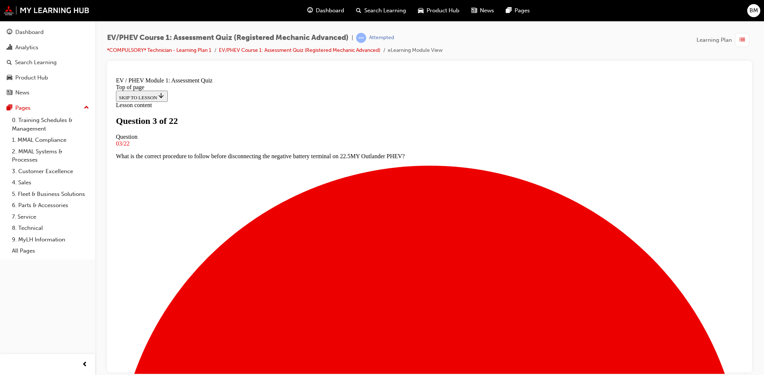
scroll to position [19, 0]
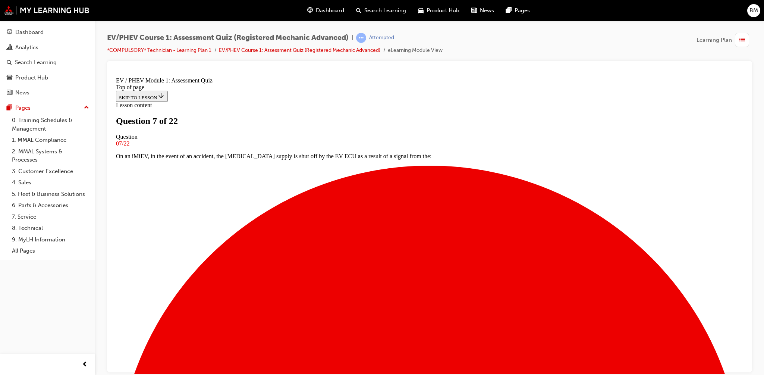
drag, startPoint x: 381, startPoint y: 339, endPoint x: 383, endPoint y: 330, distance: 9.6
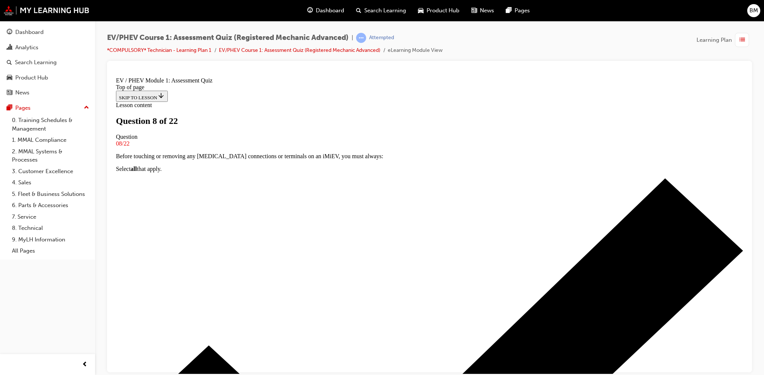
scroll to position [0, 0]
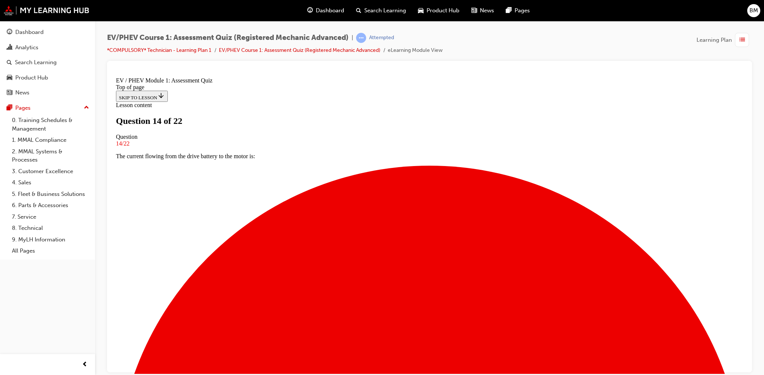
drag, startPoint x: 377, startPoint y: 258, endPoint x: 375, endPoint y: 242, distance: 16.5
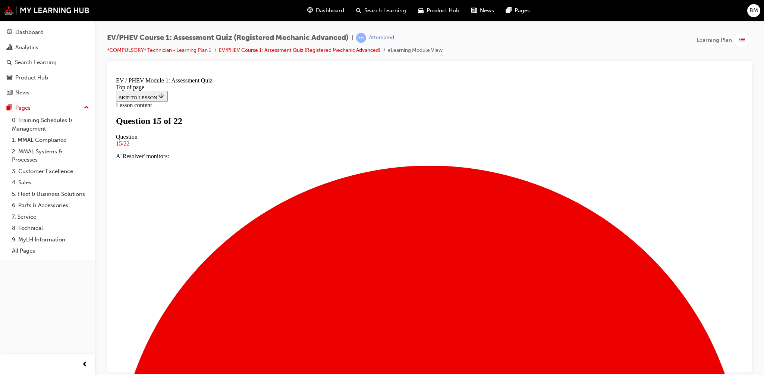
drag, startPoint x: 379, startPoint y: 202, endPoint x: 383, endPoint y: 242, distance: 40.4
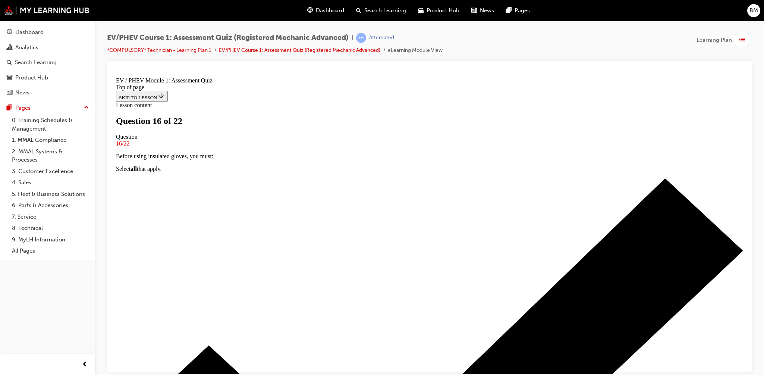
scroll to position [37, 0]
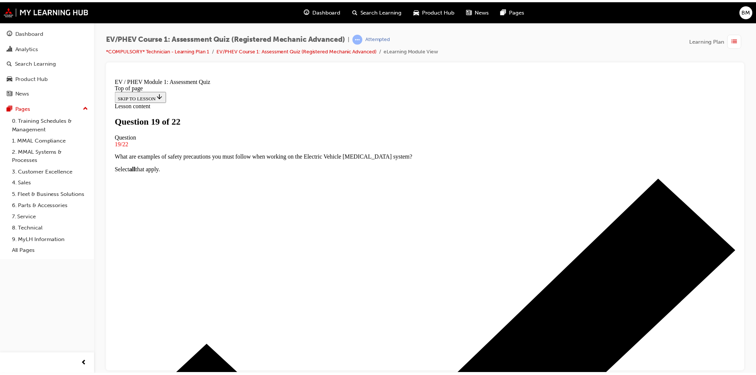
scroll to position [37, 0]
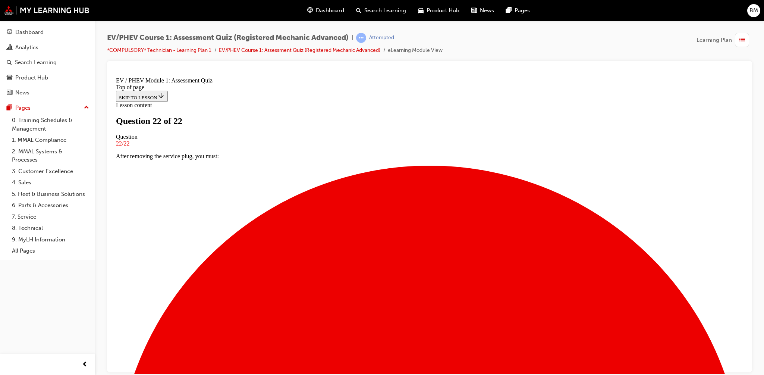
click at [342, 10] on span "Dashboard" at bounding box center [330, 10] width 28 height 9
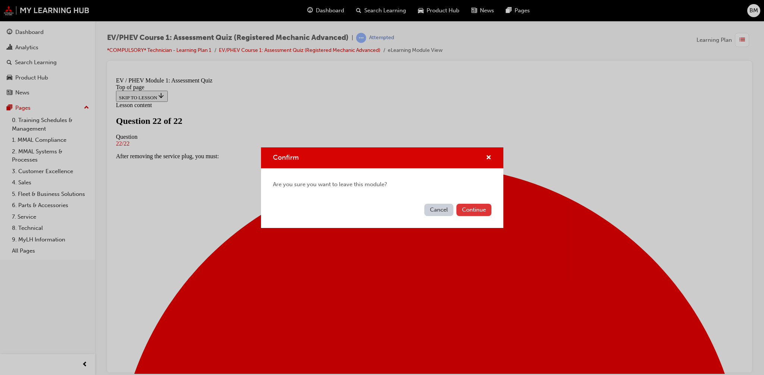
click at [472, 205] on button "Continue" at bounding box center [474, 210] width 35 height 12
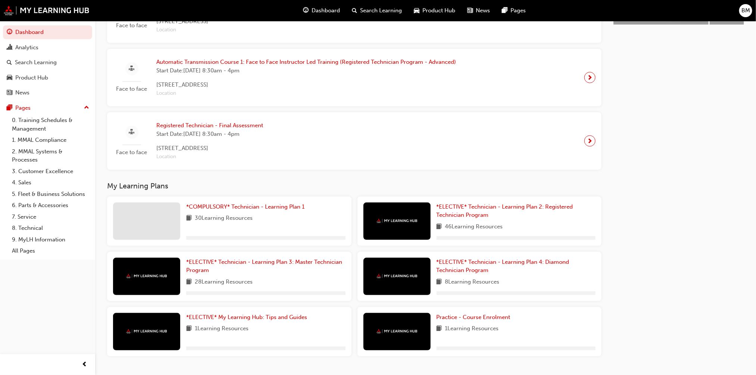
scroll to position [404, 0]
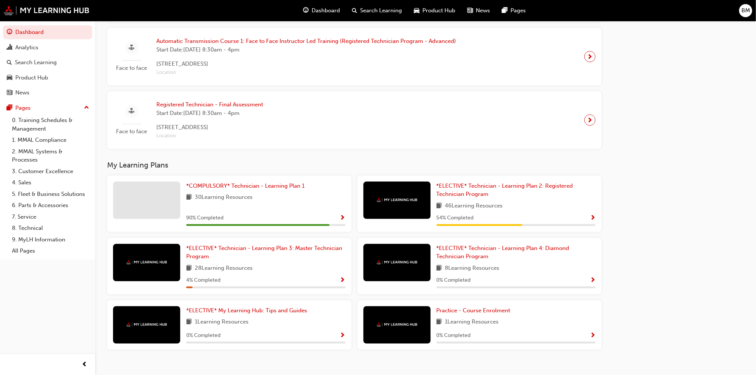
click at [342, 220] on span "Show Progress" at bounding box center [343, 218] width 6 height 7
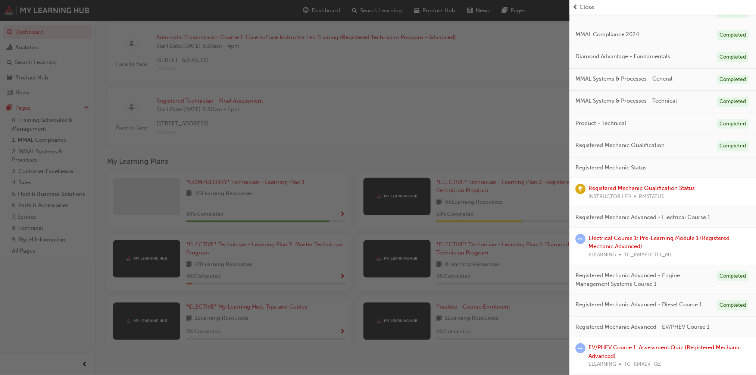
scroll to position [420, 0]
